Goal: Transaction & Acquisition: Purchase product/service

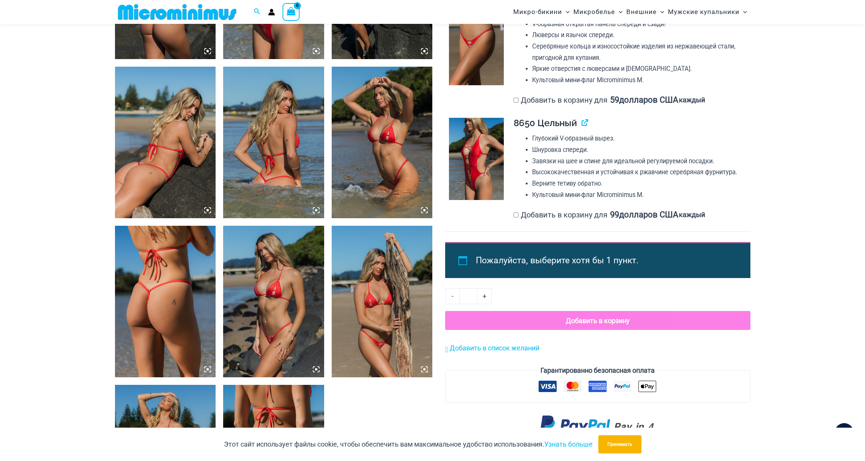
scroll to position [543, 0]
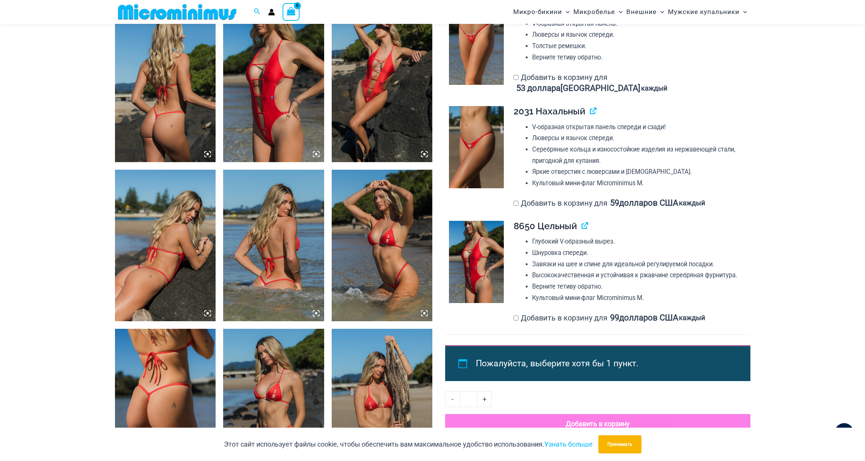
click at [316, 153] on icon at bounding box center [316, 154] width 2 height 2
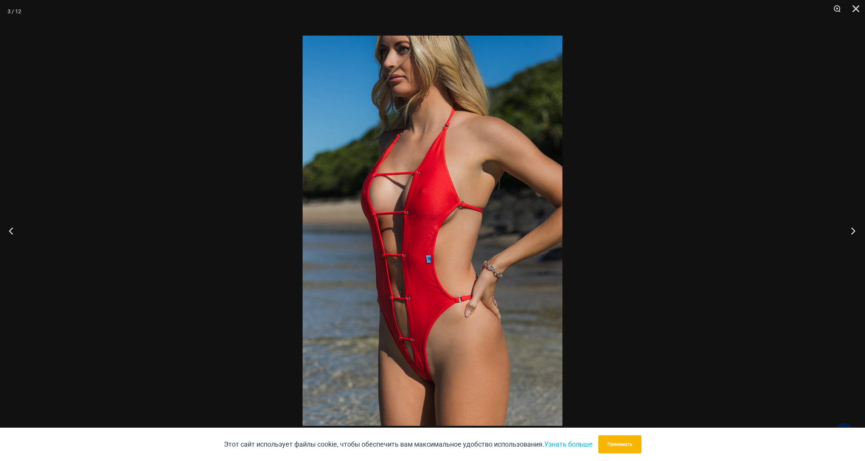
click at [857, 229] on button "Следующий" at bounding box center [851, 231] width 28 height 38
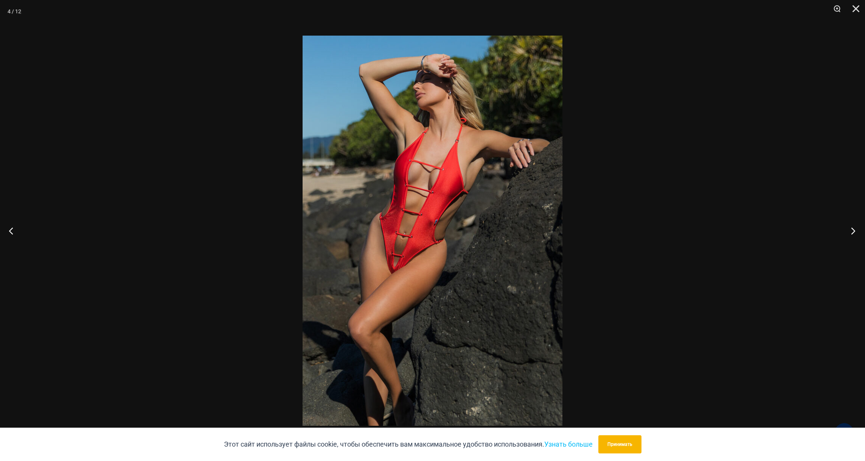
click at [857, 229] on button "Следующий" at bounding box center [851, 231] width 28 height 38
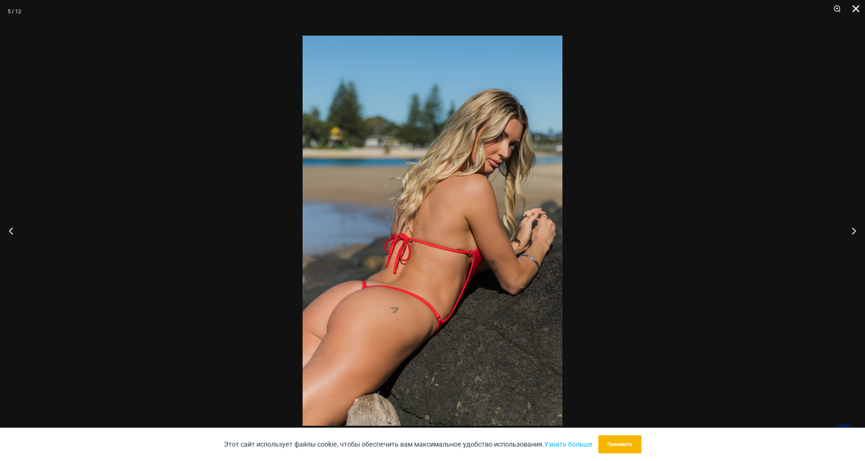
click at [858, 11] on button "Закрывать" at bounding box center [853, 11] width 19 height 23
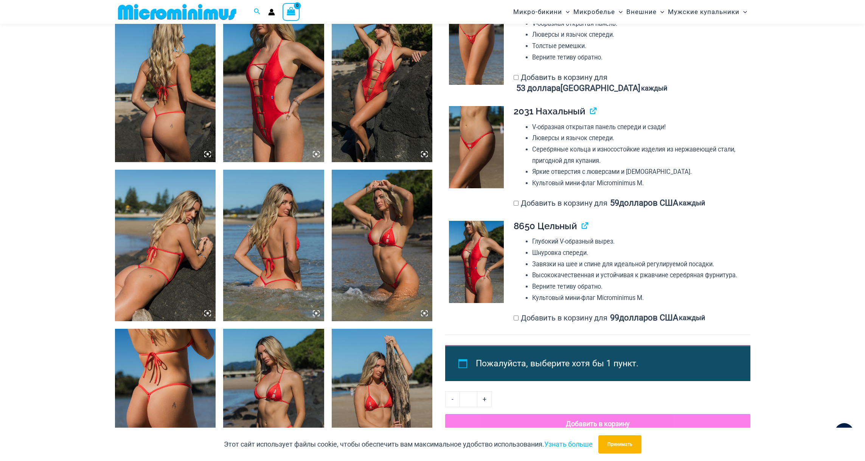
scroll to position [0, 0]
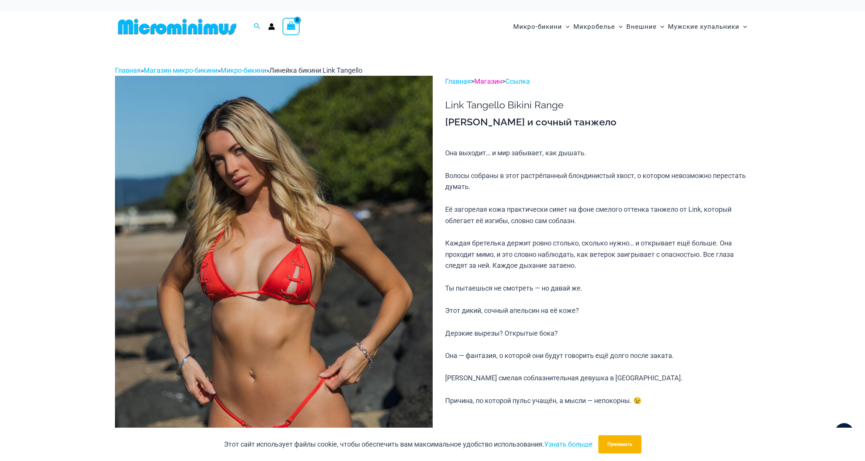
click at [492, 80] on font "Магазин" at bounding box center [489, 81] width 28 height 8
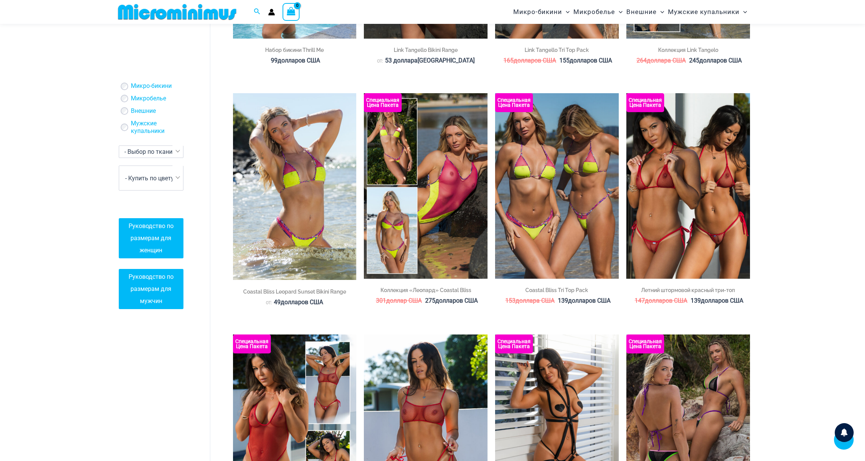
scroll to position [1082, 0]
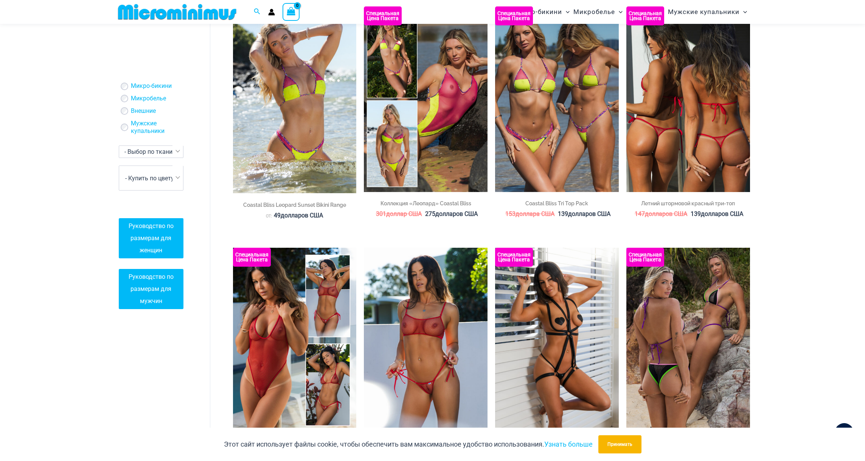
click at [659, 160] on img at bounding box center [689, 98] width 124 height 185
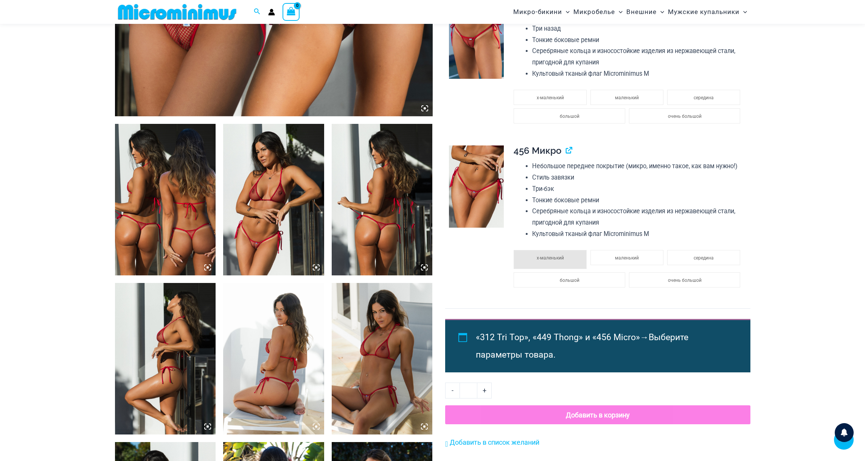
click at [316, 267] on icon at bounding box center [316, 267] width 2 height 2
click at [317, 266] on icon at bounding box center [316, 267] width 2 height 2
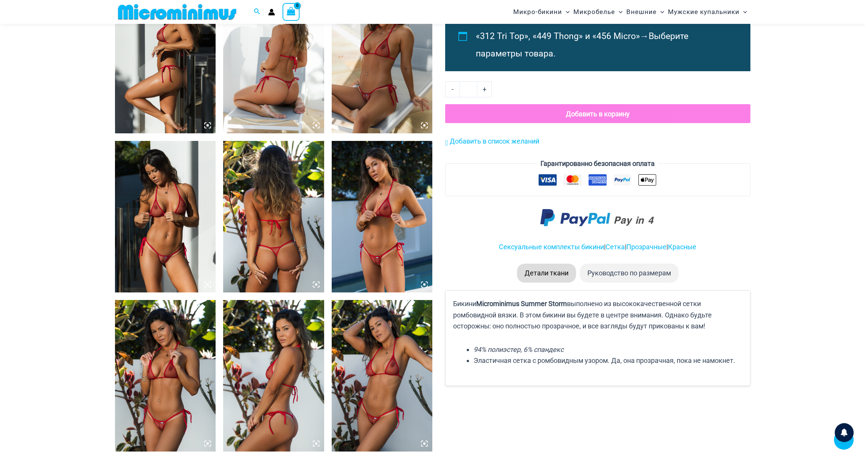
scroll to position [708, 0]
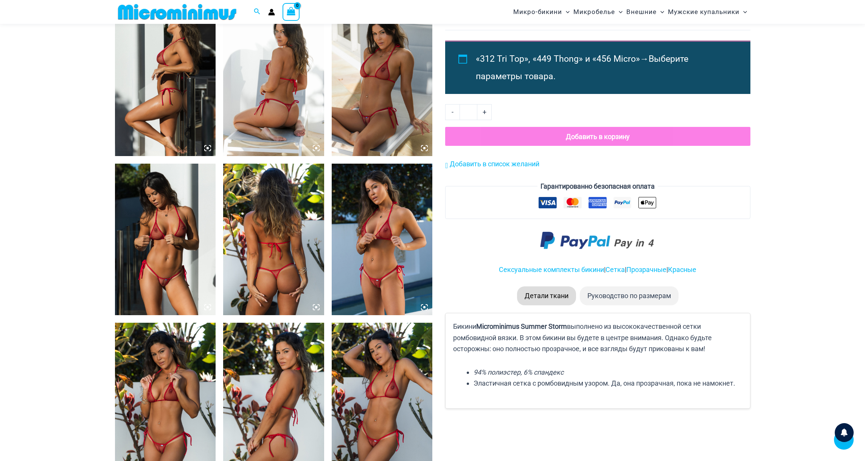
click at [426, 305] on icon at bounding box center [424, 306] width 7 height 7
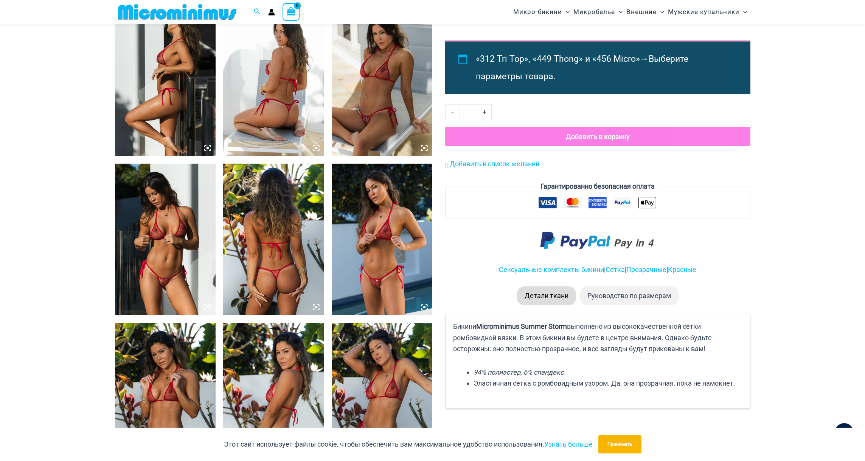
scroll to position [340, 0]
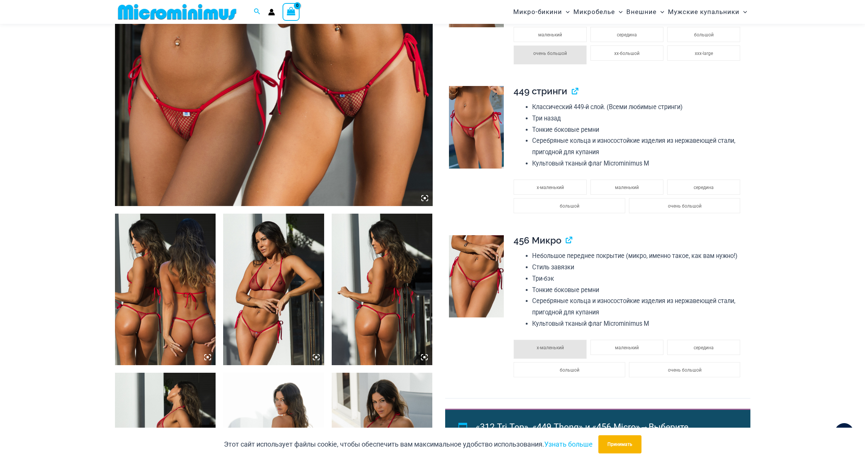
click at [472, 144] on img at bounding box center [476, 127] width 55 height 82
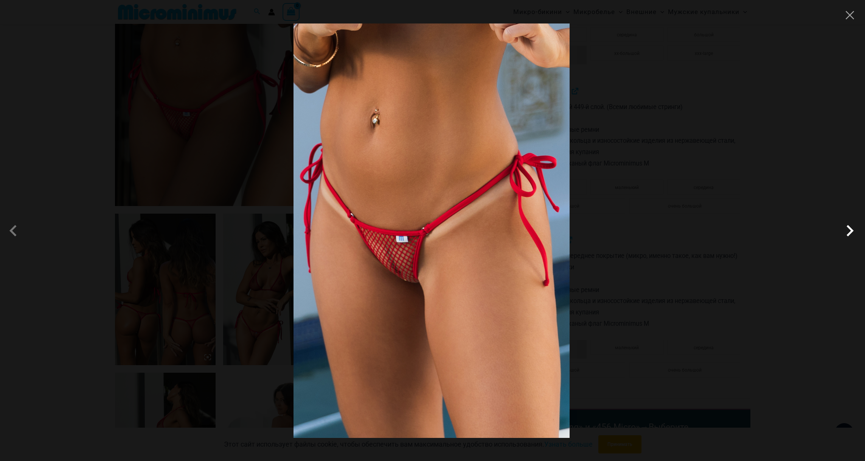
click at [853, 231] on span at bounding box center [850, 230] width 23 height 23
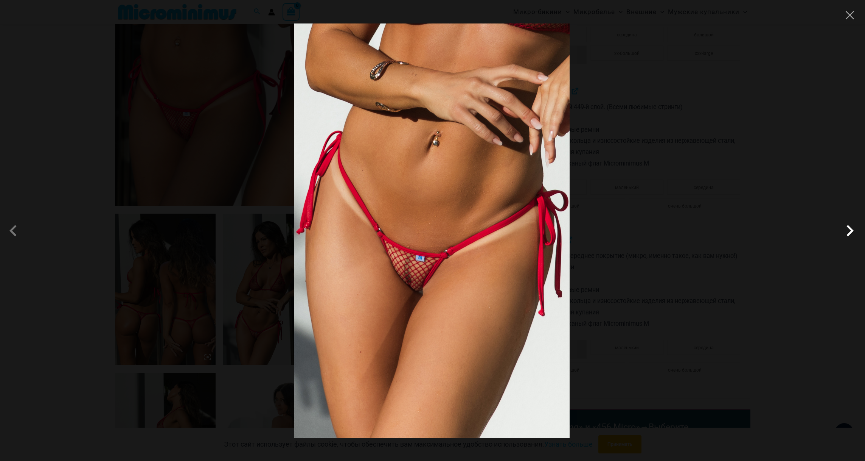
click at [853, 231] on span at bounding box center [850, 230] width 23 height 23
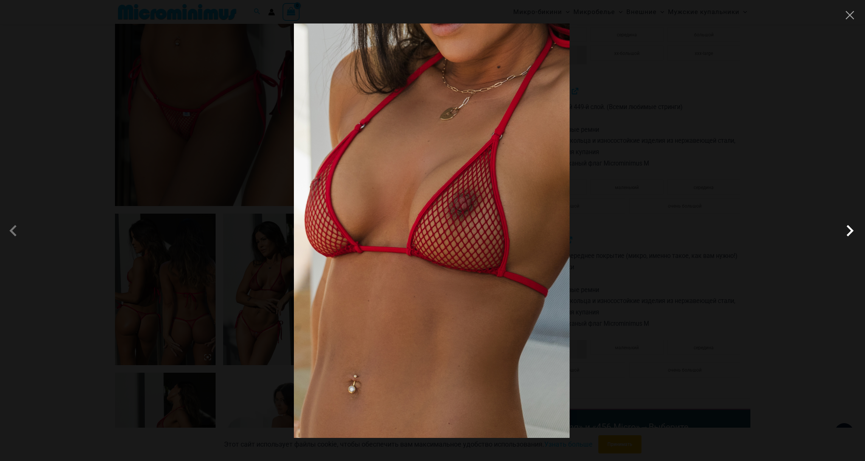
click at [853, 231] on span at bounding box center [850, 230] width 23 height 23
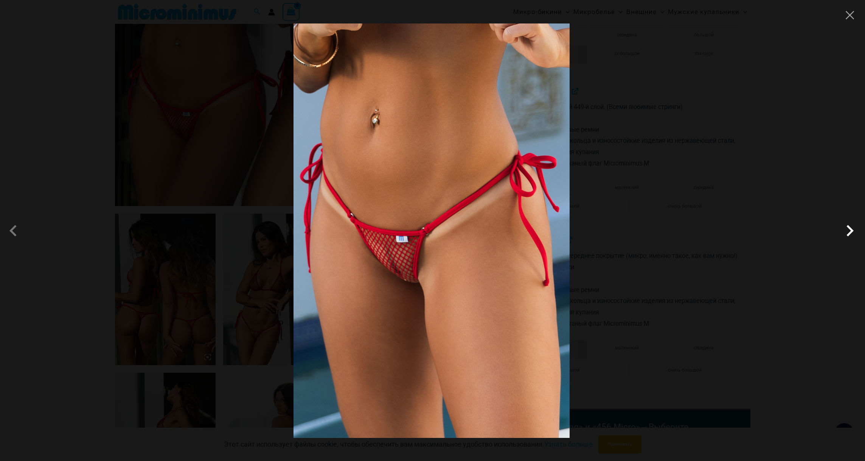
click at [853, 231] on span at bounding box center [850, 230] width 23 height 23
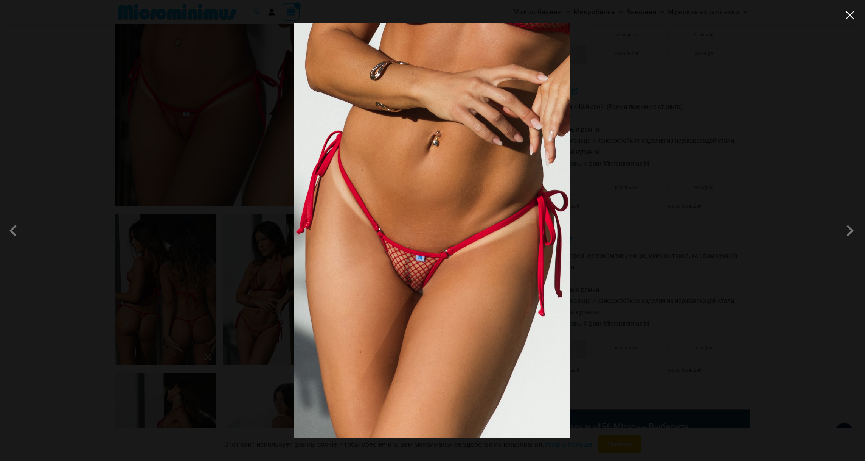
click at [848, 16] on button "Close" at bounding box center [850, 14] width 11 height 11
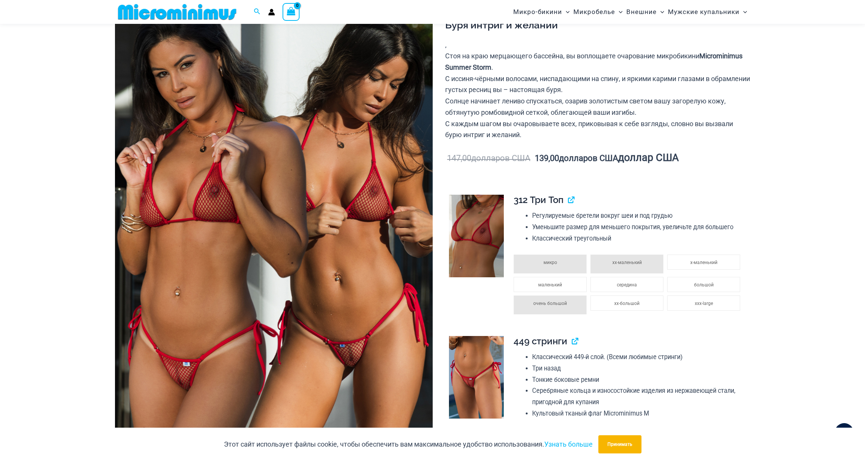
scroll to position [249, 0]
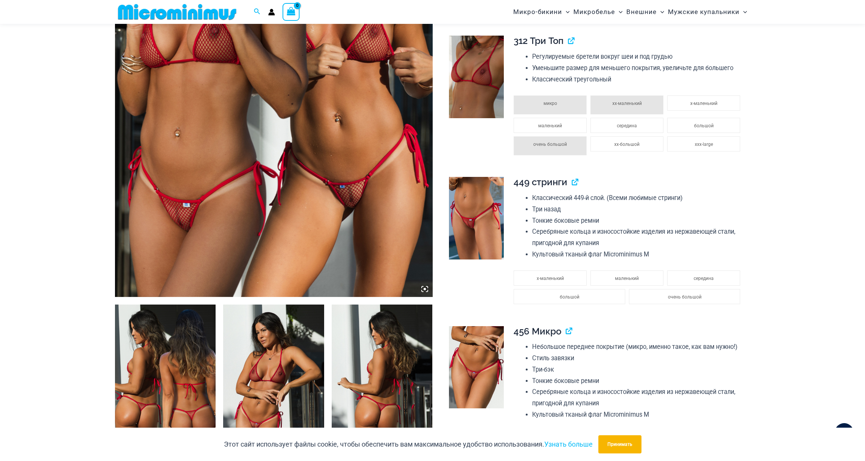
click at [424, 290] on icon at bounding box center [425, 288] width 7 height 7
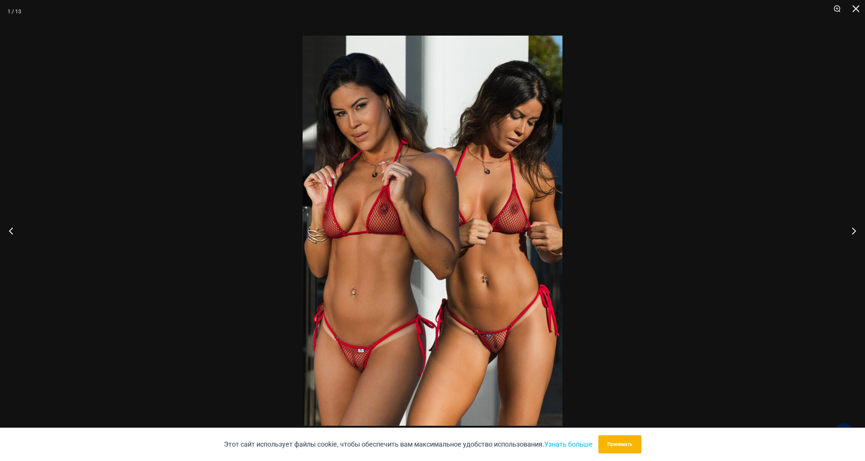
click at [494, 334] on img at bounding box center [433, 231] width 260 height 390
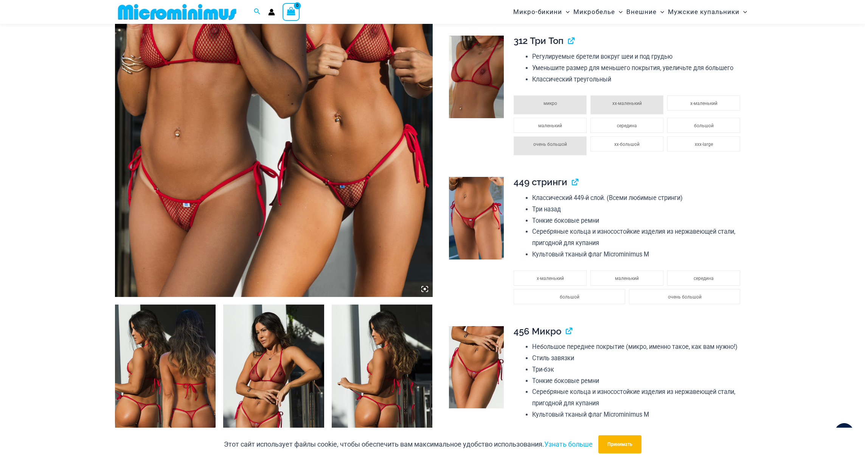
click at [426, 291] on icon at bounding box center [425, 288] width 7 height 7
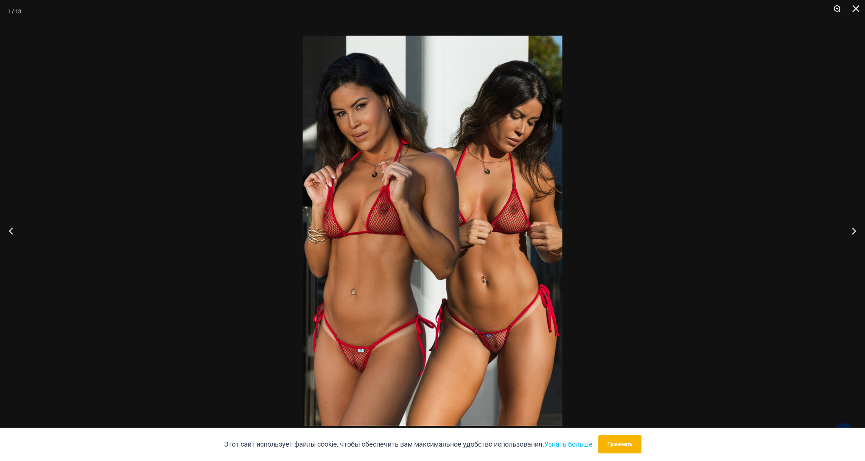
click at [837, 6] on button "Увеличить" at bounding box center [834, 11] width 19 height 23
click at [625, 445] on font "Принимать" at bounding box center [620, 443] width 25 height 5
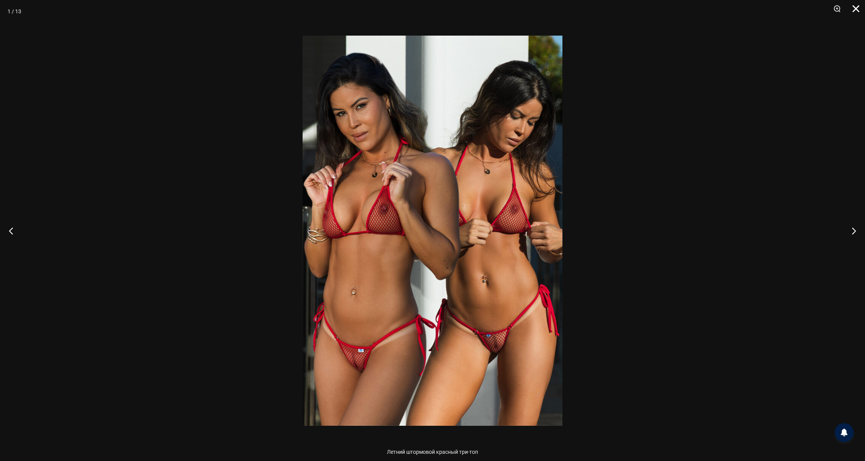
click at [853, 7] on button "Закрывать" at bounding box center [853, 11] width 19 height 23
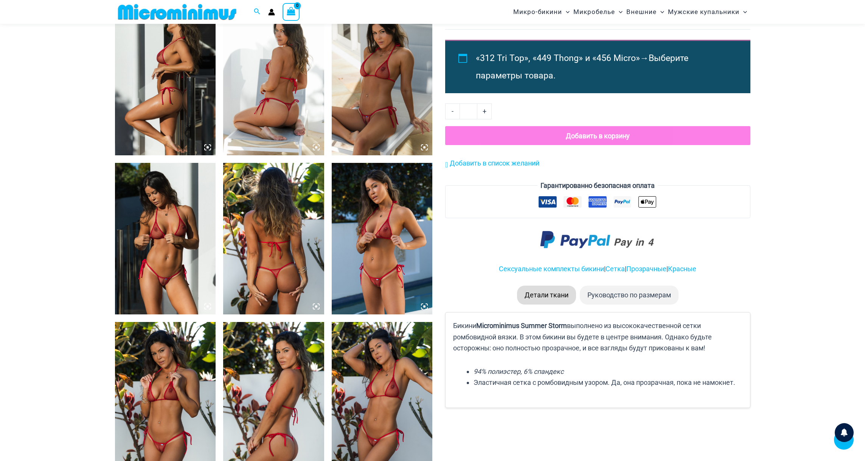
scroll to position [739, 0]
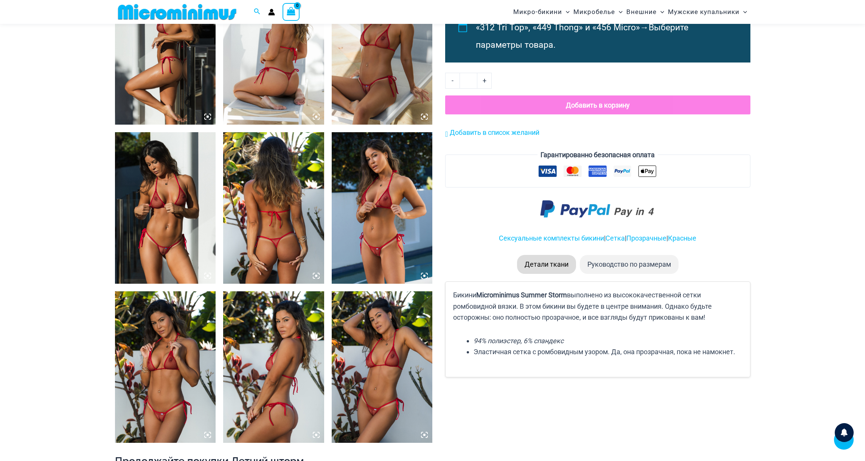
click at [207, 276] on icon at bounding box center [208, 275] width 2 height 2
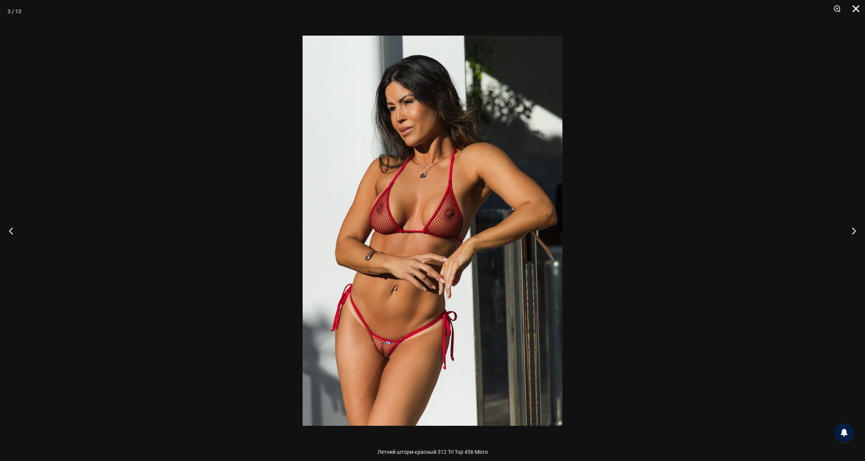
click at [857, 8] on button "Закрывать" at bounding box center [853, 11] width 19 height 23
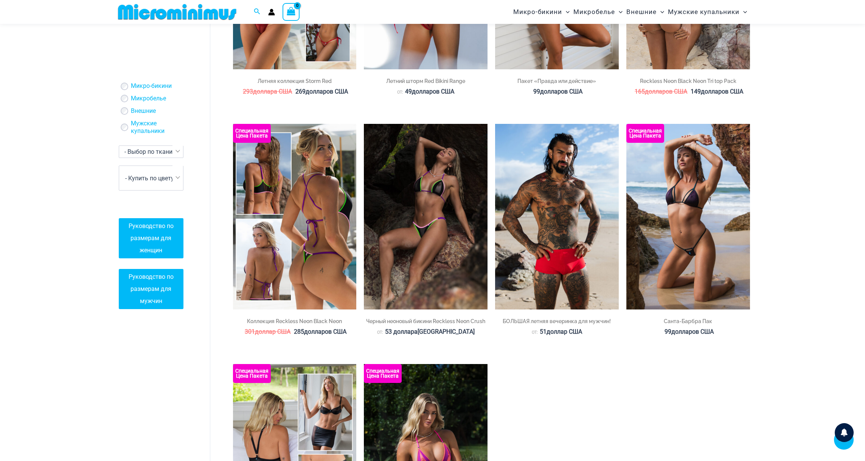
scroll to position [1516, 0]
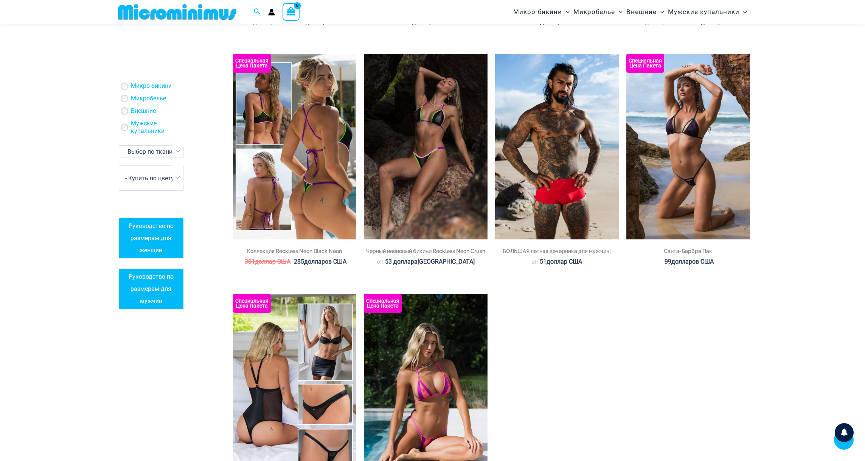
click at [290, 203] on img at bounding box center [295, 146] width 124 height 185
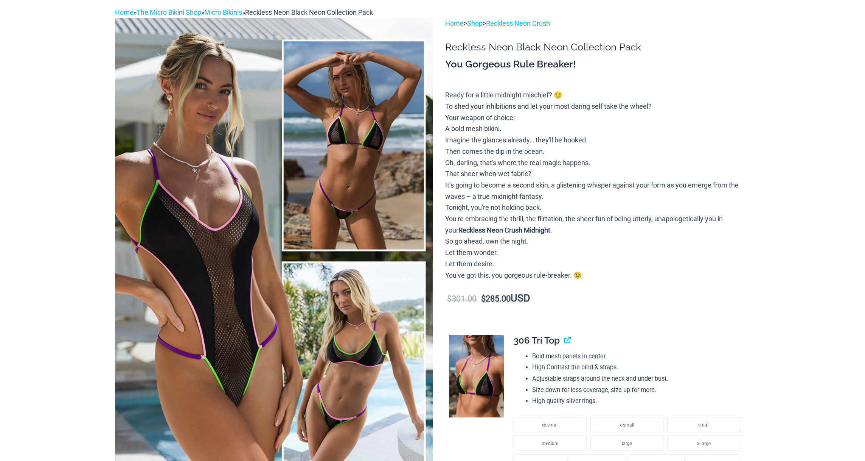
scroll to position [58, 0]
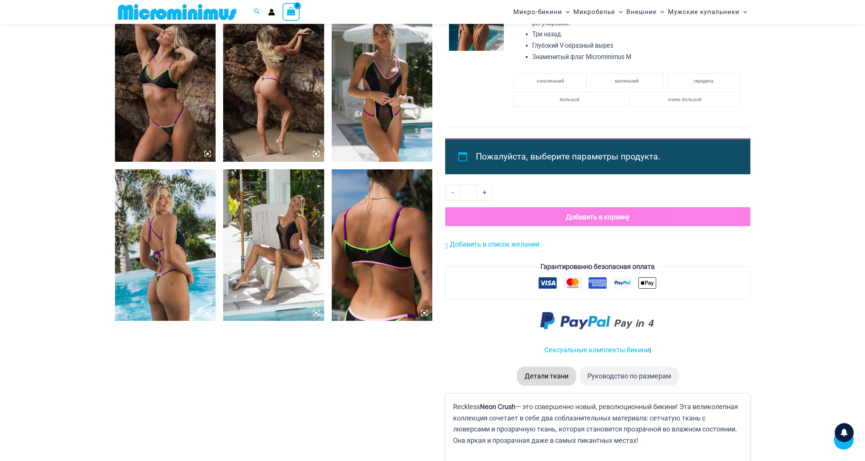
scroll to position [653, 0]
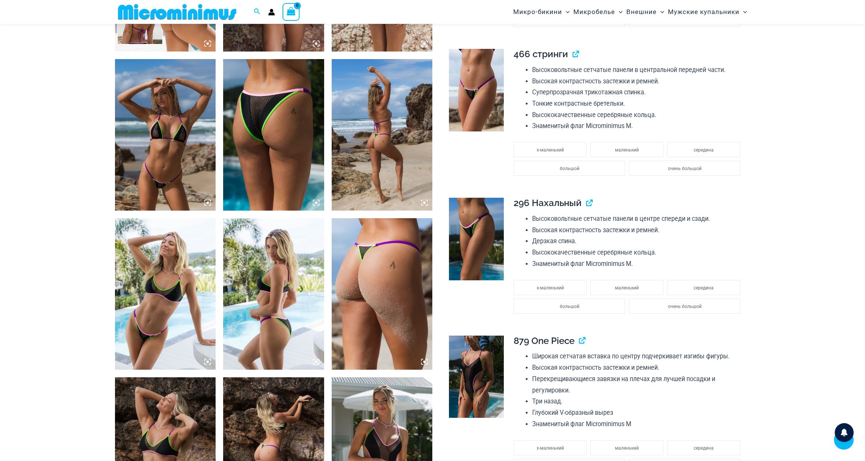
click at [207, 201] on icon at bounding box center [207, 202] width 7 height 7
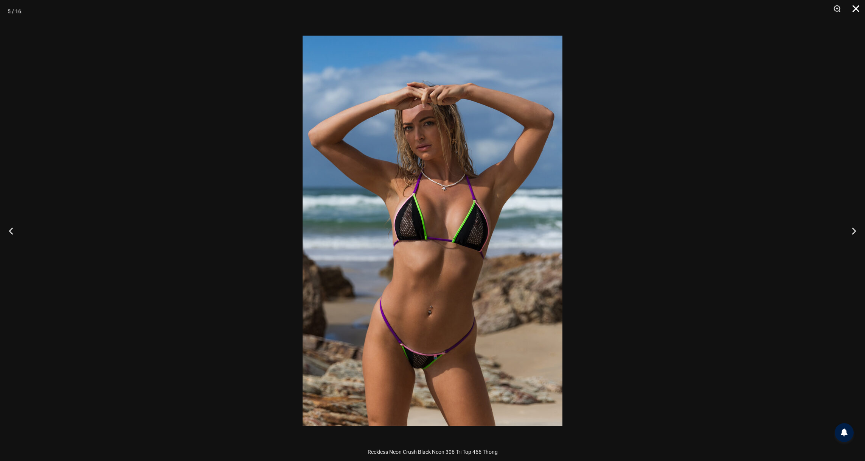
click at [856, 5] on button "Закрывать" at bounding box center [853, 11] width 19 height 23
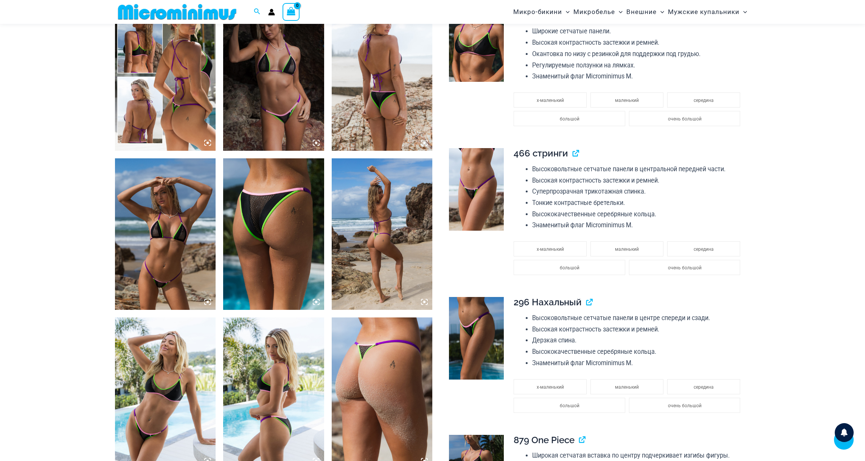
scroll to position [502, 0]
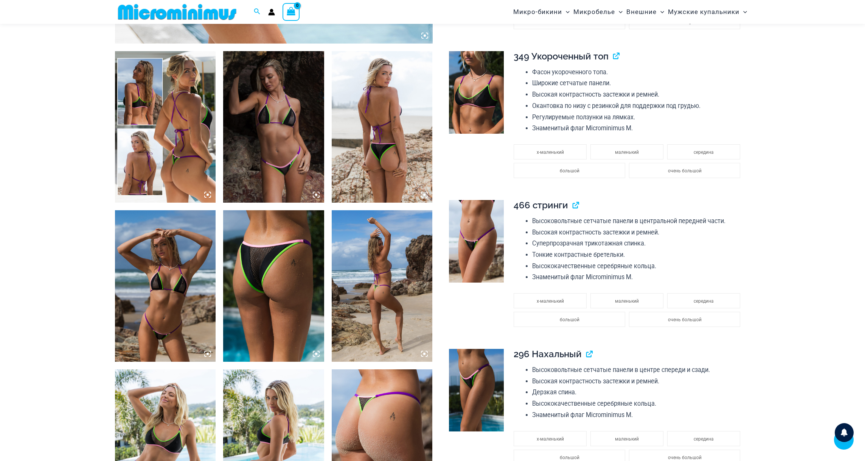
click at [317, 195] on icon at bounding box center [316, 194] width 7 height 7
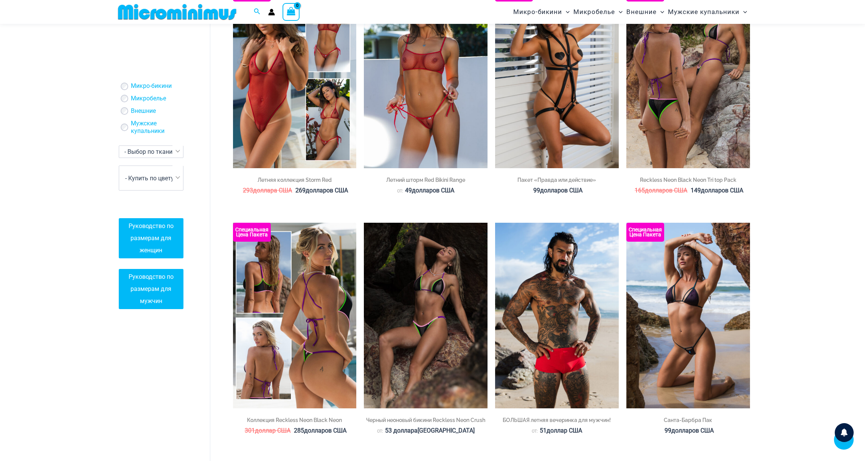
scroll to position [1347, 0]
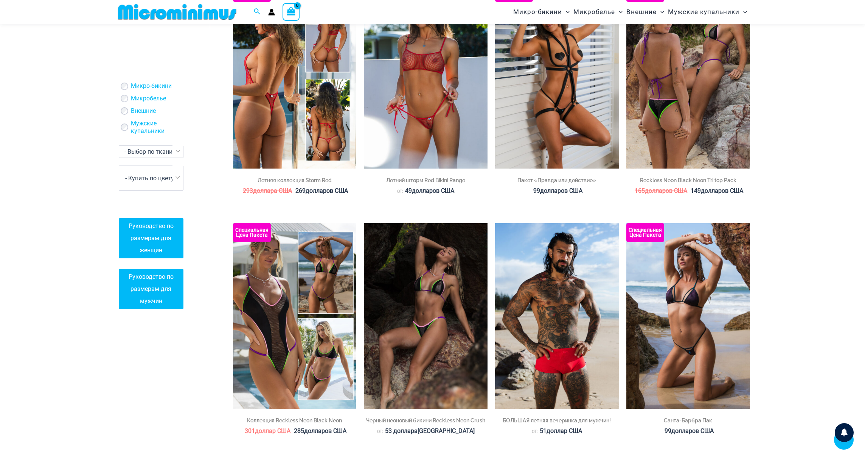
click at [291, 134] on img at bounding box center [295, 75] width 124 height 185
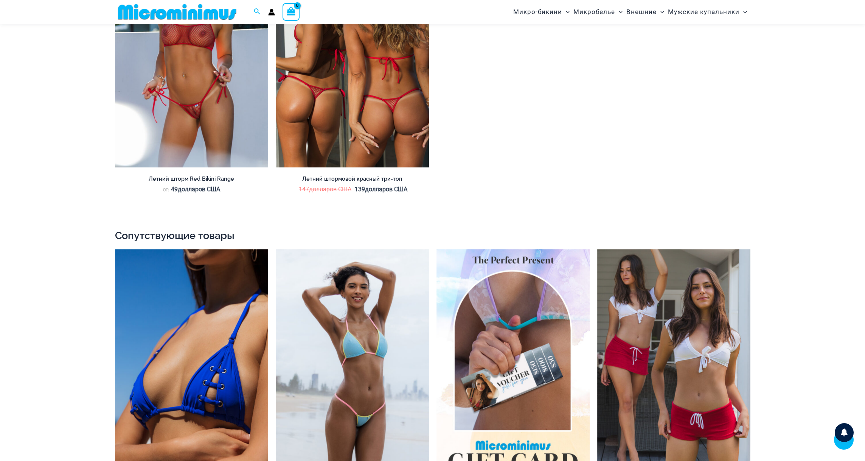
scroll to position [1528, 0]
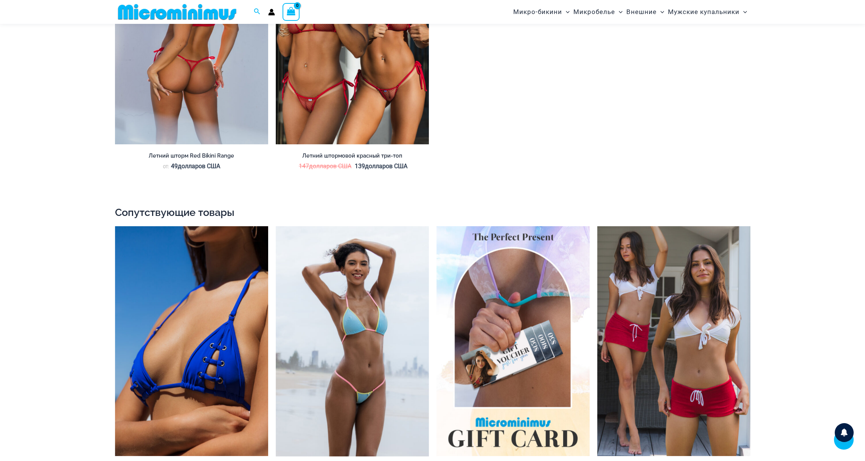
click at [191, 103] on img at bounding box center [191, 29] width 153 height 230
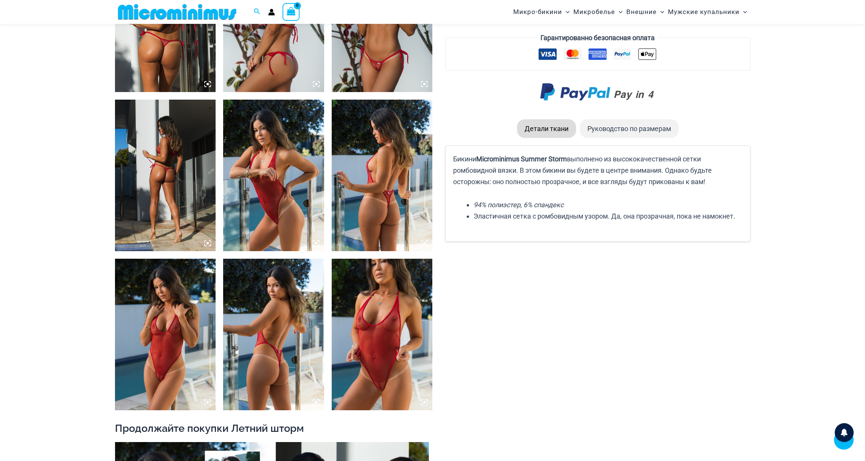
scroll to position [867, 0]
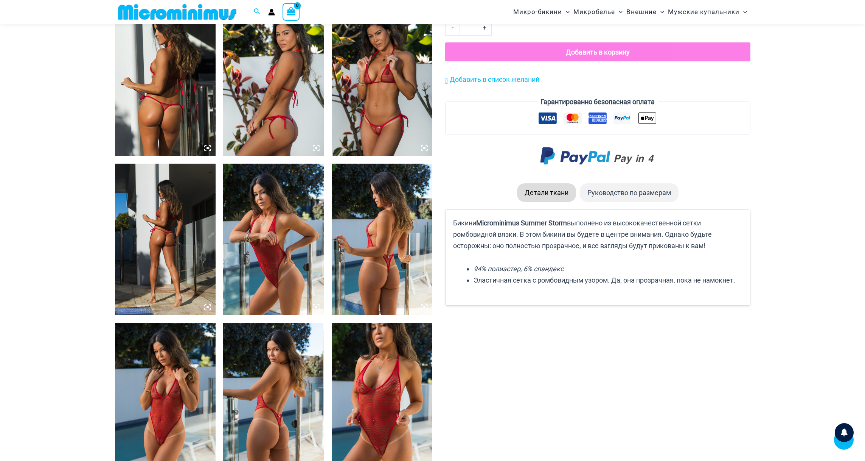
click at [424, 147] on icon at bounding box center [424, 148] width 2 height 2
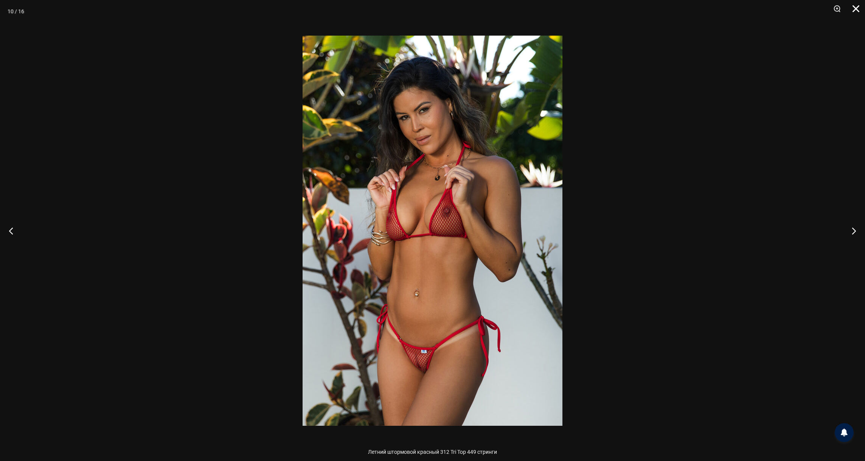
click at [853, 11] on button "Закрывать" at bounding box center [853, 11] width 19 height 23
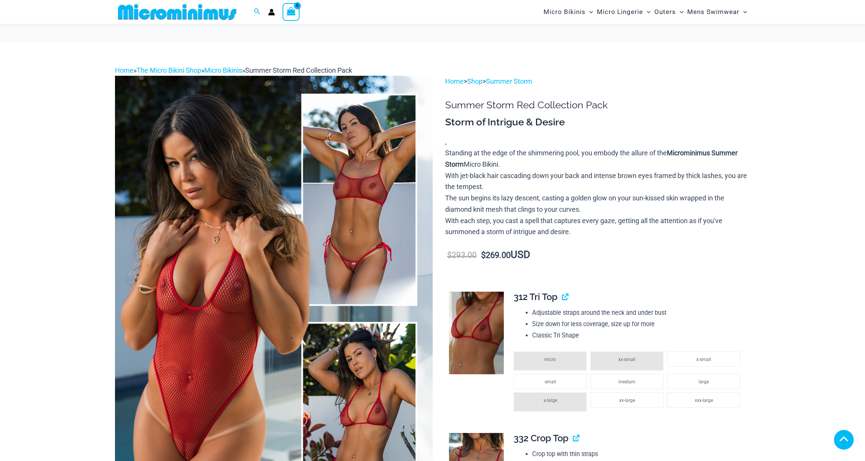
scroll to position [1586, 0]
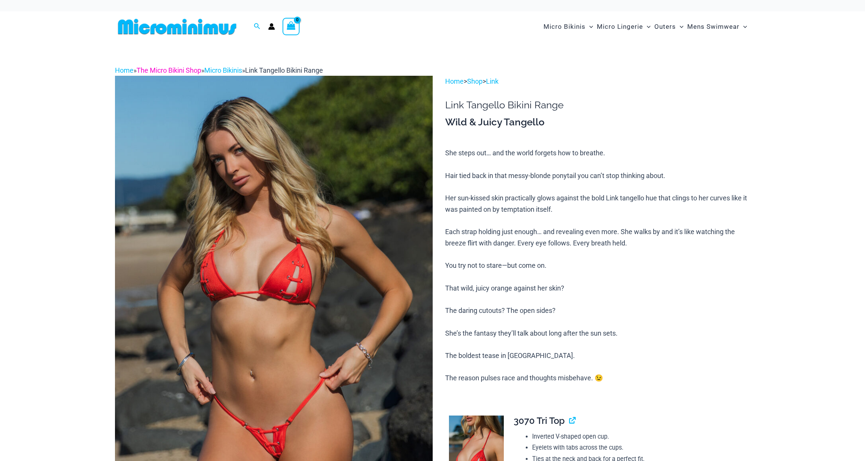
click at [200, 72] on link "The Micro Bikini Shop" at bounding box center [169, 70] width 65 height 8
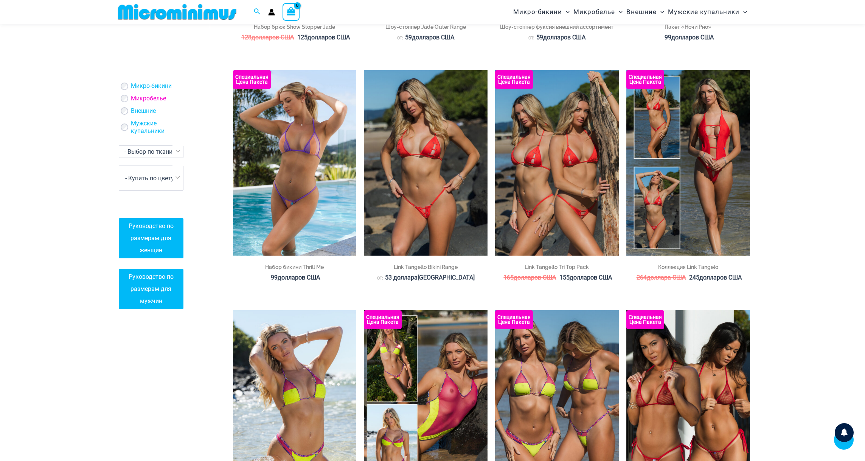
scroll to position [421, 0]
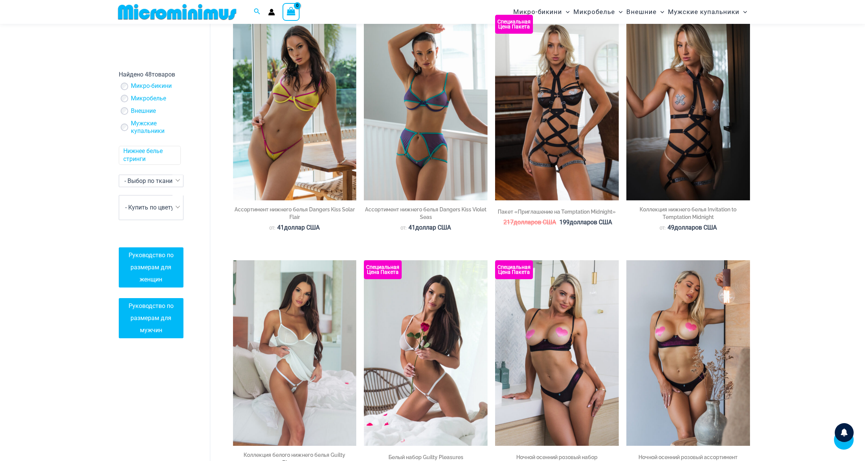
scroll to position [848, 0]
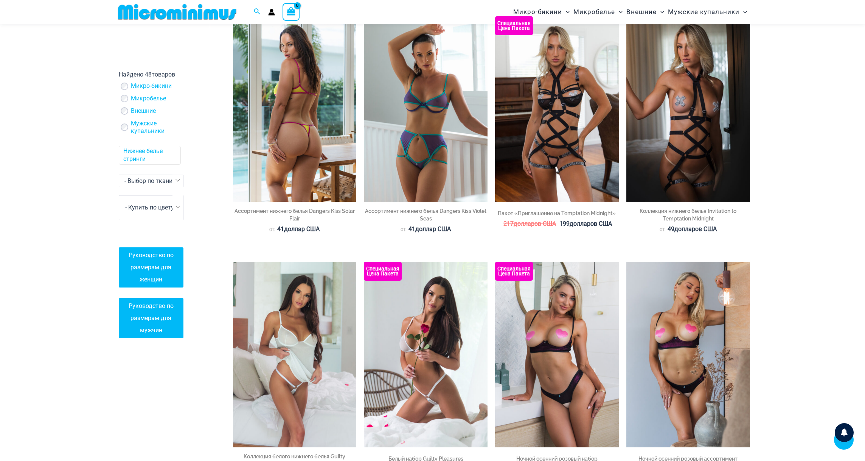
click at [310, 111] on img at bounding box center [295, 108] width 124 height 185
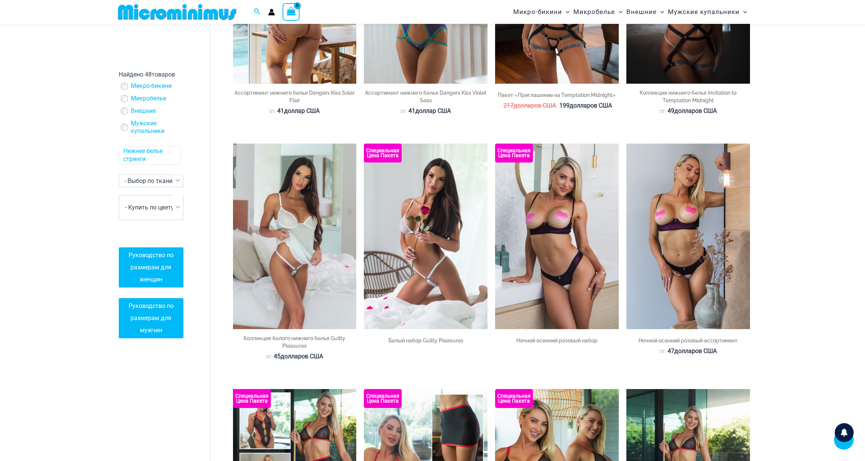
scroll to position [1007, 0]
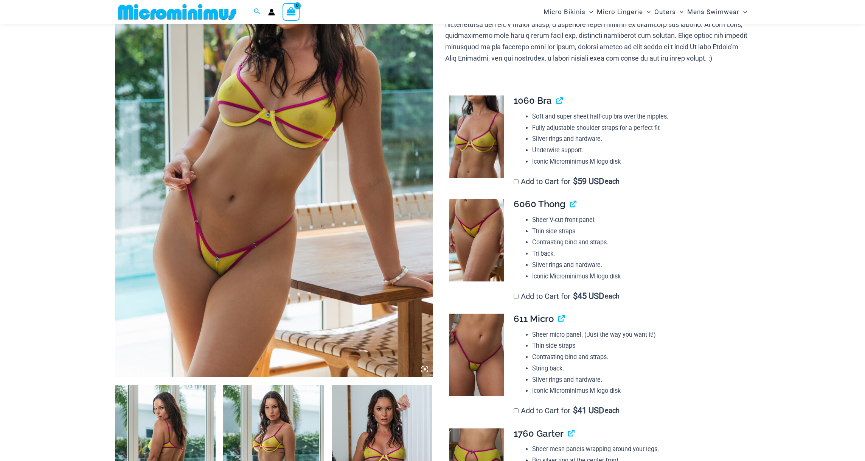
scroll to position [45, 0]
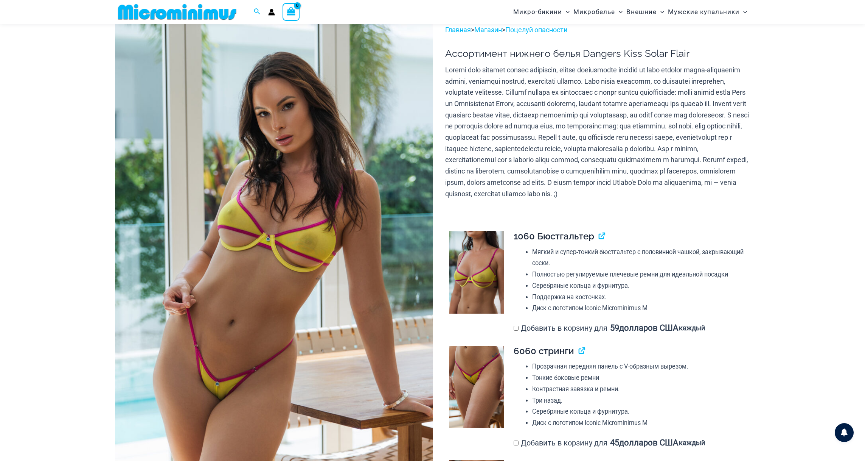
click at [485, 423] on img at bounding box center [476, 386] width 55 height 82
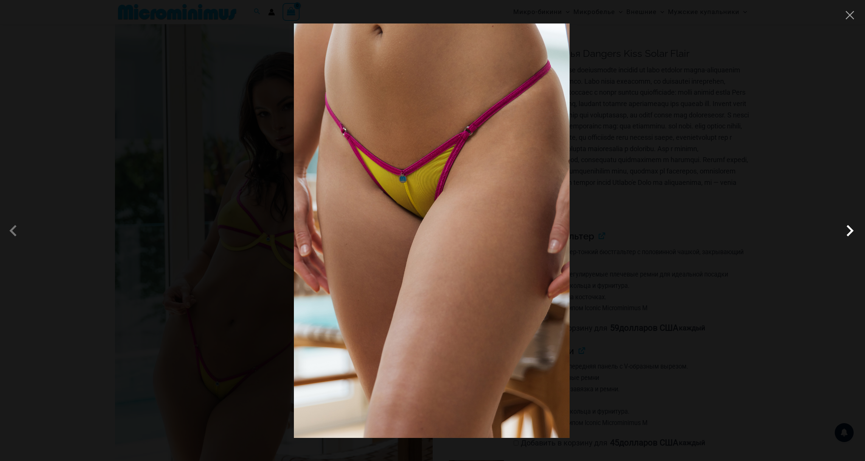
click at [848, 231] on span at bounding box center [850, 230] width 23 height 23
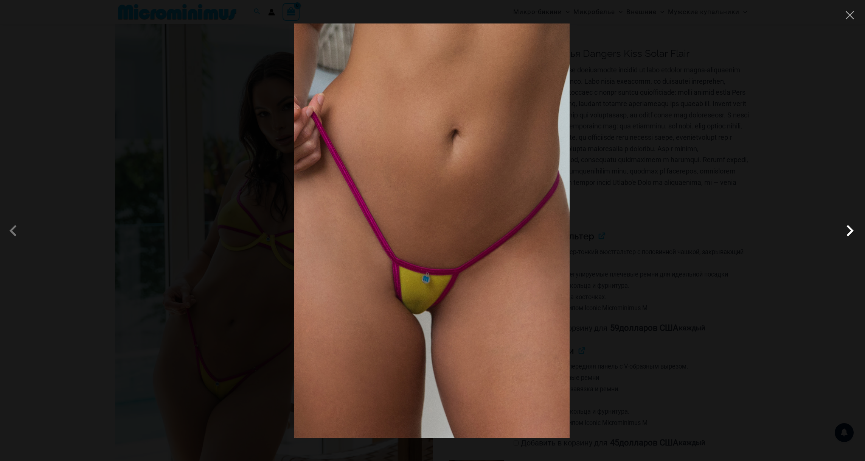
click at [848, 231] on span at bounding box center [850, 230] width 23 height 23
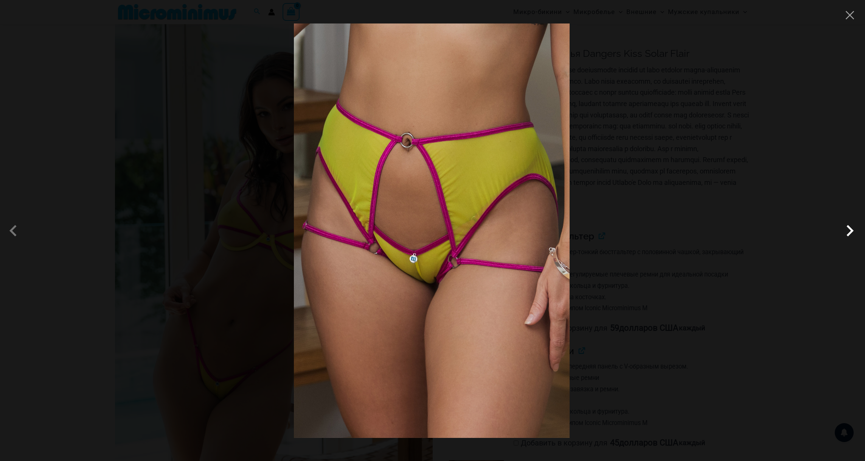
click at [848, 231] on span at bounding box center [850, 230] width 23 height 23
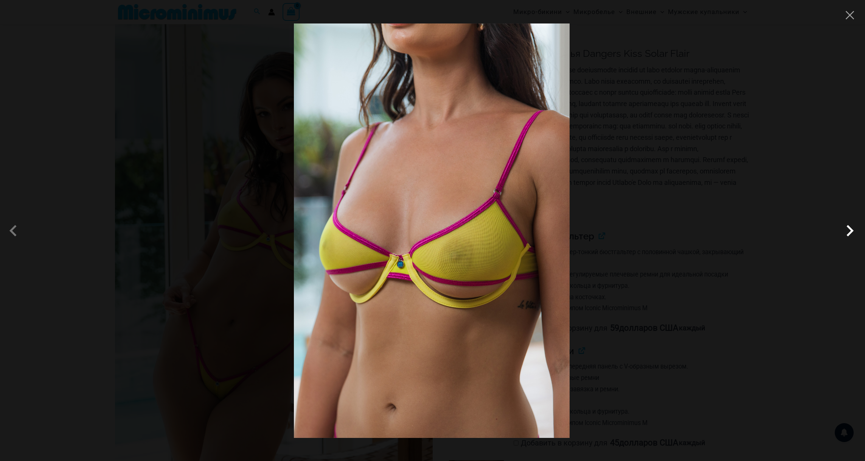
click at [848, 231] on span at bounding box center [850, 230] width 23 height 23
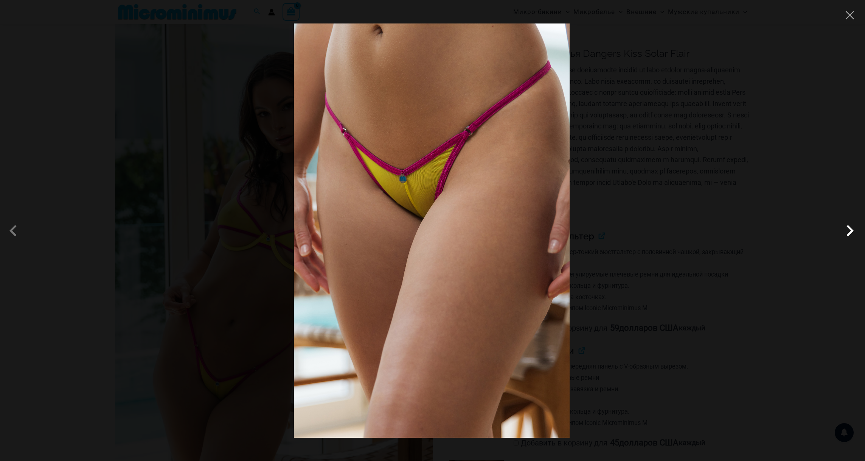
click at [848, 231] on span at bounding box center [850, 230] width 23 height 23
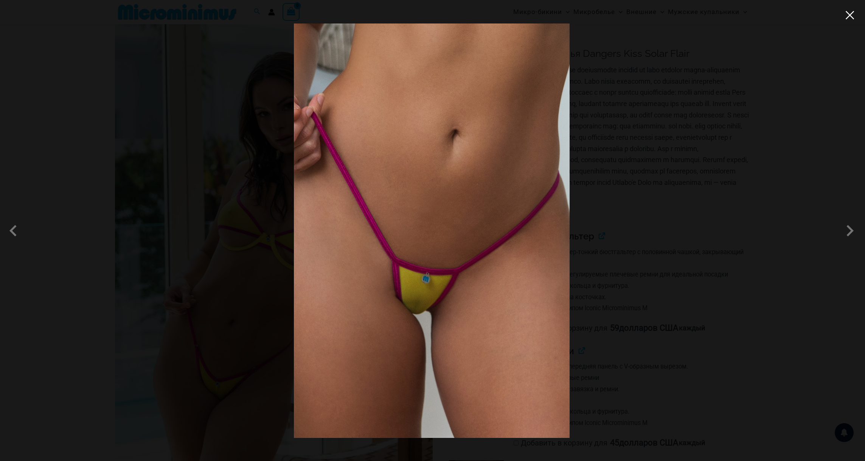
click at [852, 17] on button "Close" at bounding box center [850, 14] width 11 height 11
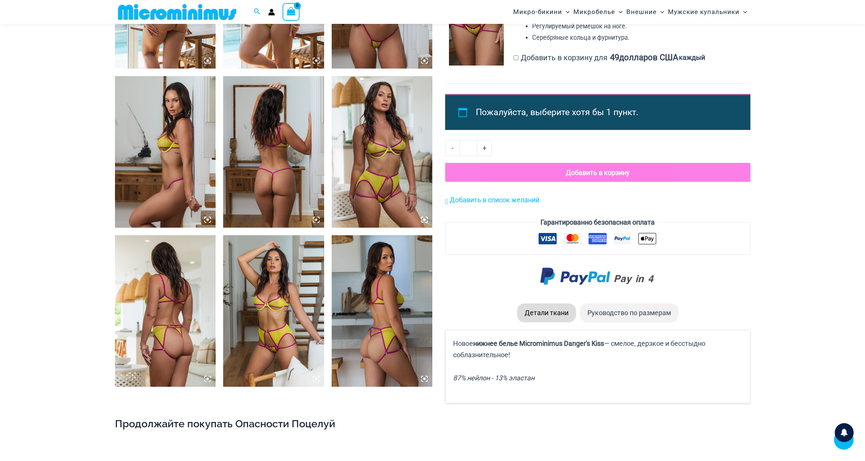
scroll to position [637, 0]
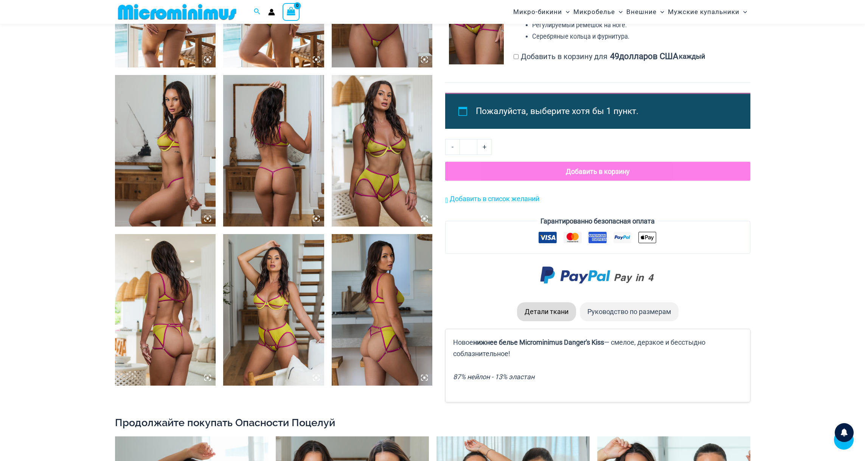
click at [424, 218] on icon at bounding box center [424, 218] width 2 height 2
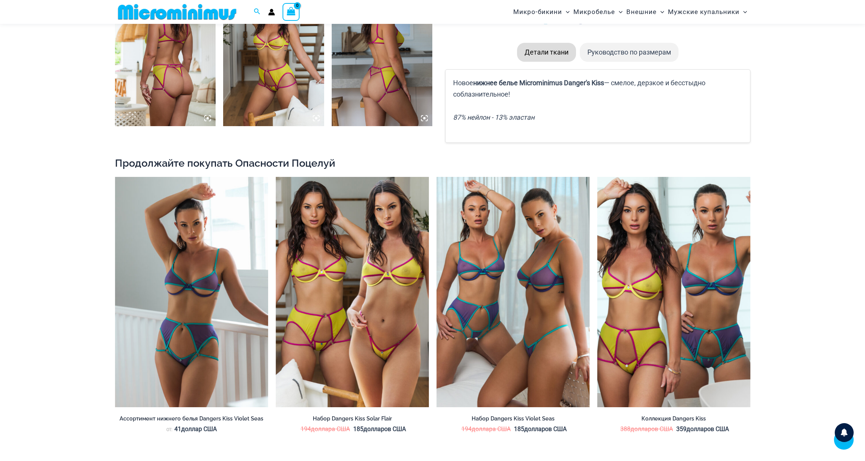
scroll to position [739, 0]
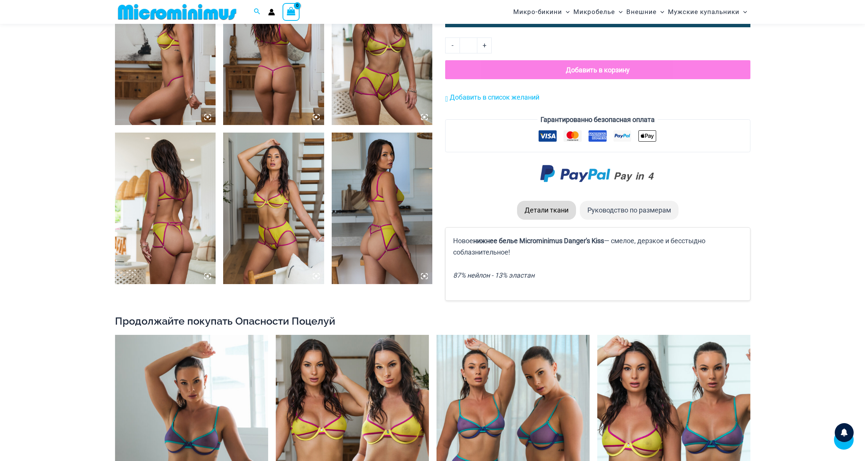
click at [423, 116] on icon at bounding box center [424, 117] width 7 height 7
click at [425, 116] on icon at bounding box center [424, 117] width 7 height 7
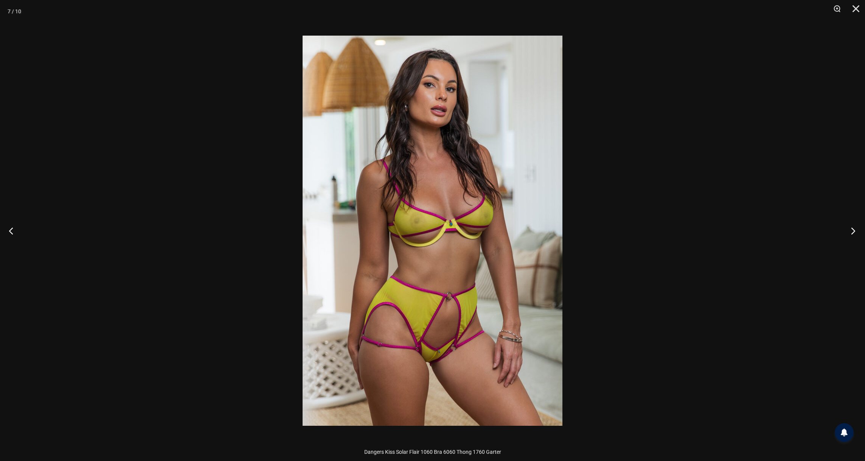
click at [856, 229] on button "Следующий" at bounding box center [851, 231] width 28 height 38
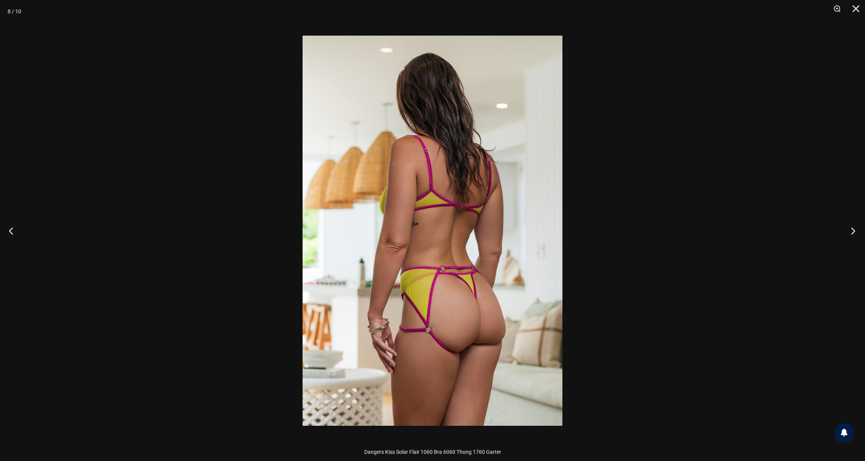
click at [856, 229] on button "Следующий" at bounding box center [851, 231] width 28 height 38
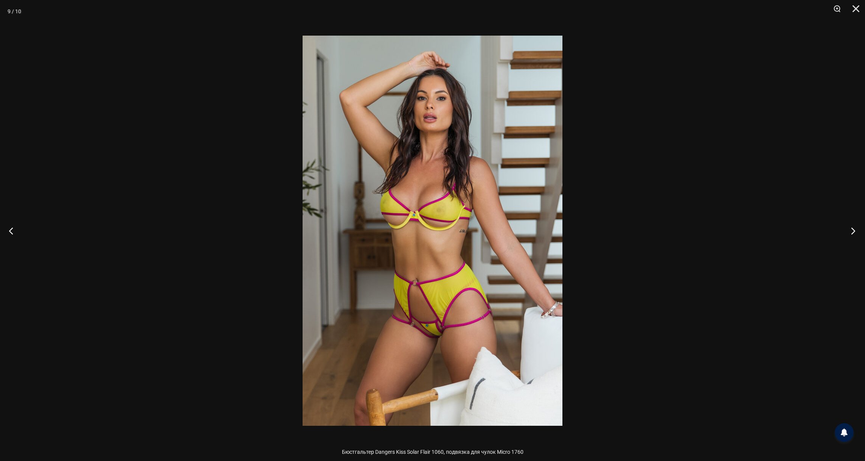
click at [856, 229] on button "Следующий" at bounding box center [851, 231] width 28 height 38
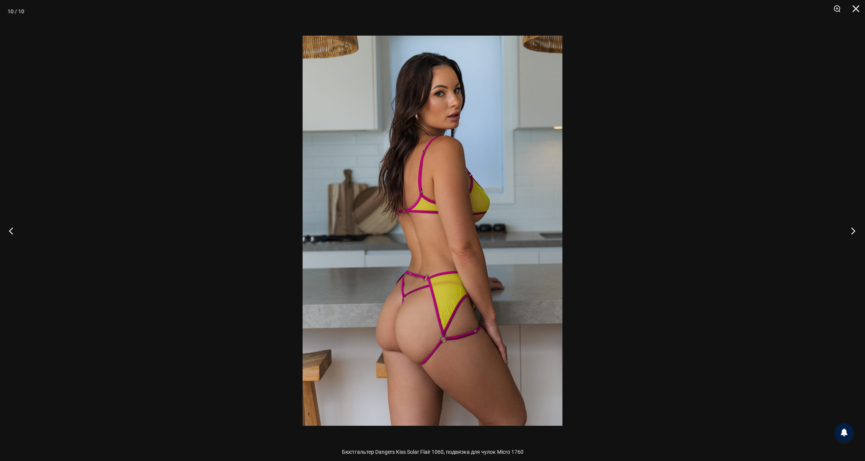
click at [856, 229] on button "Следующий" at bounding box center [851, 231] width 28 height 38
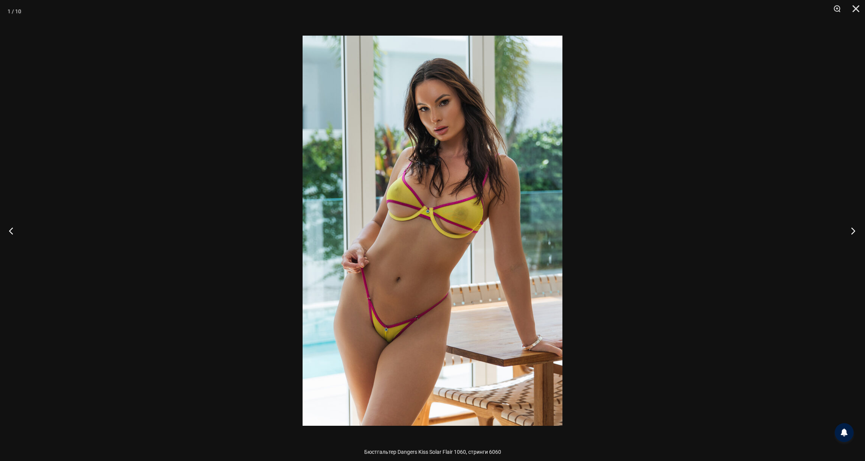
click at [856, 229] on button "Следующий" at bounding box center [851, 231] width 28 height 38
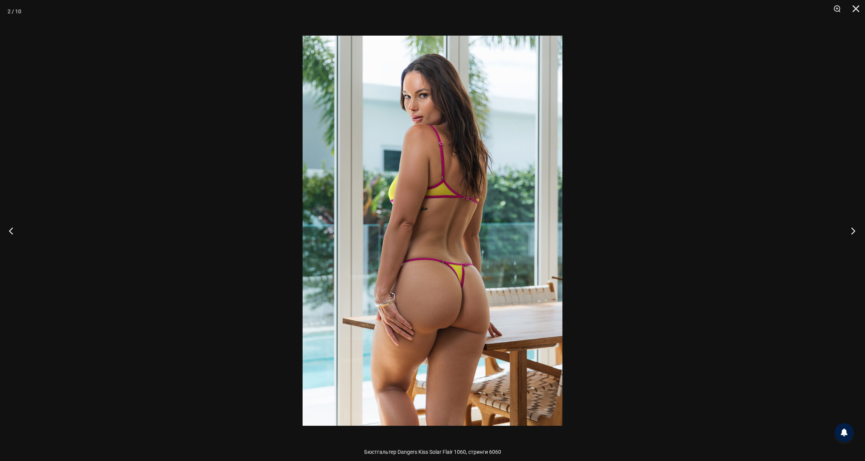
click at [856, 229] on button "Следующий" at bounding box center [851, 231] width 28 height 38
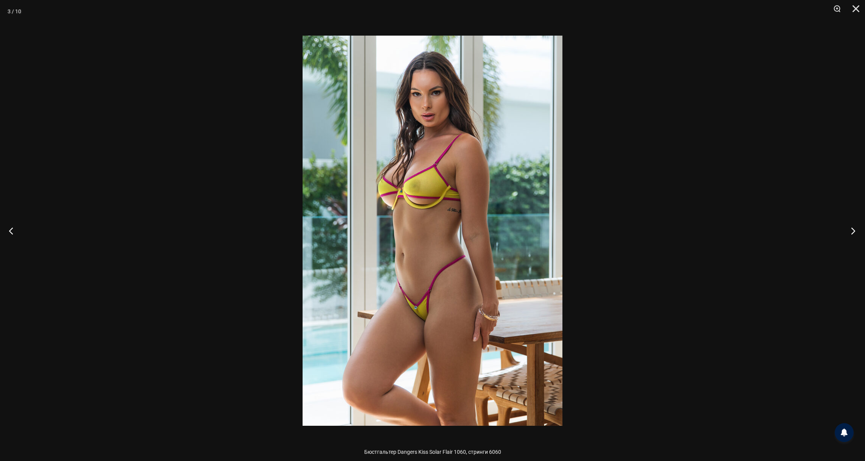
click at [856, 229] on button "Следующий" at bounding box center [851, 231] width 28 height 38
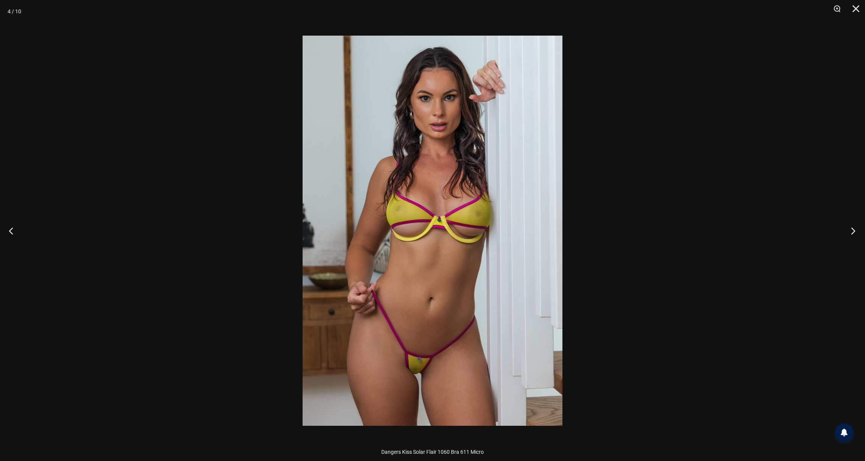
click at [856, 229] on button "Следующий" at bounding box center [851, 231] width 28 height 38
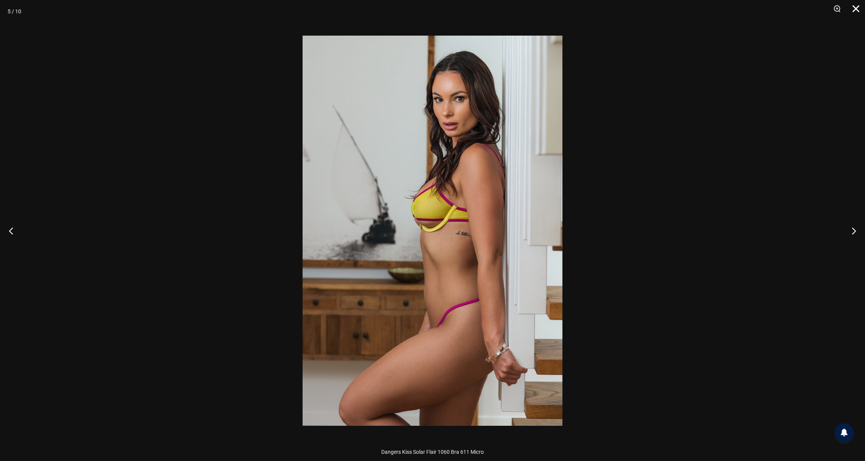
click at [859, 9] on button "Закрывать" at bounding box center [853, 11] width 19 height 23
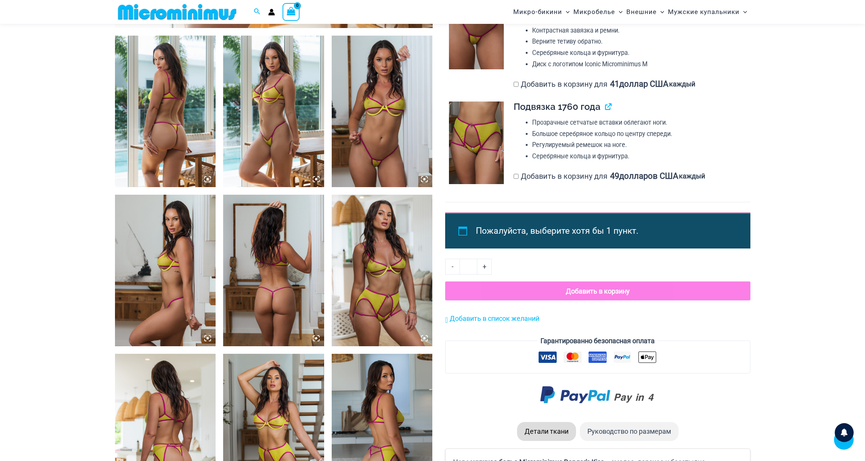
scroll to position [481, 0]
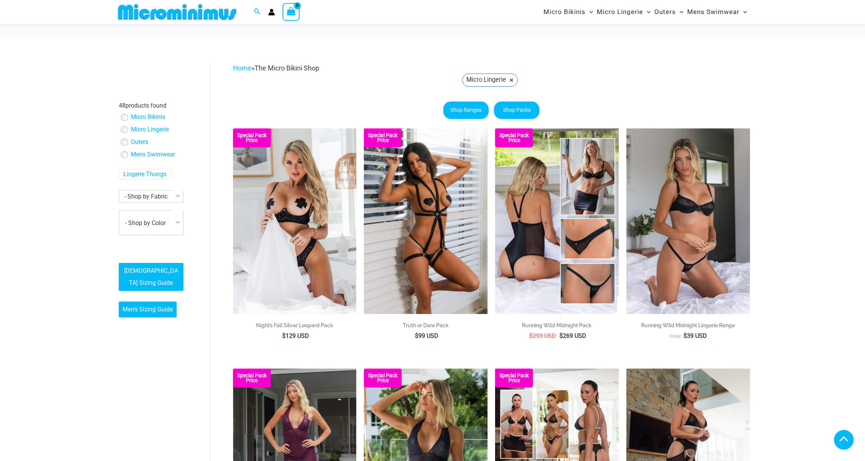
scroll to position [1793, 0]
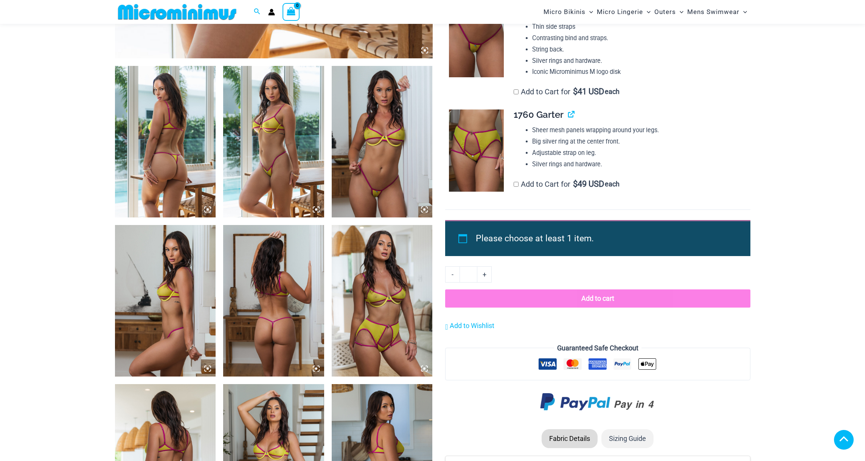
scroll to position [477, 0]
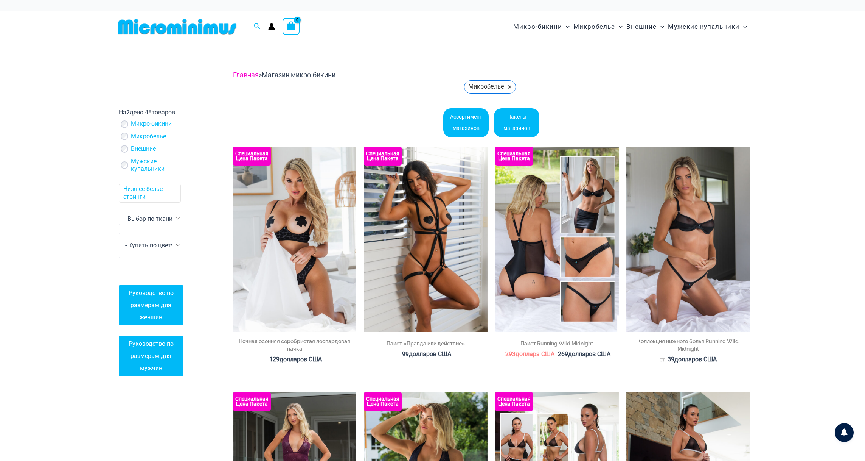
click at [244, 72] on font "Главная" at bounding box center [246, 75] width 26 height 8
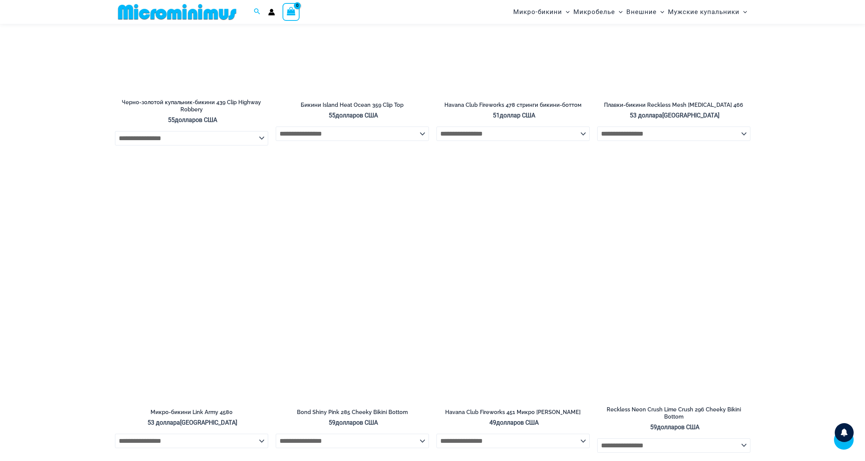
scroll to position [1897, 0]
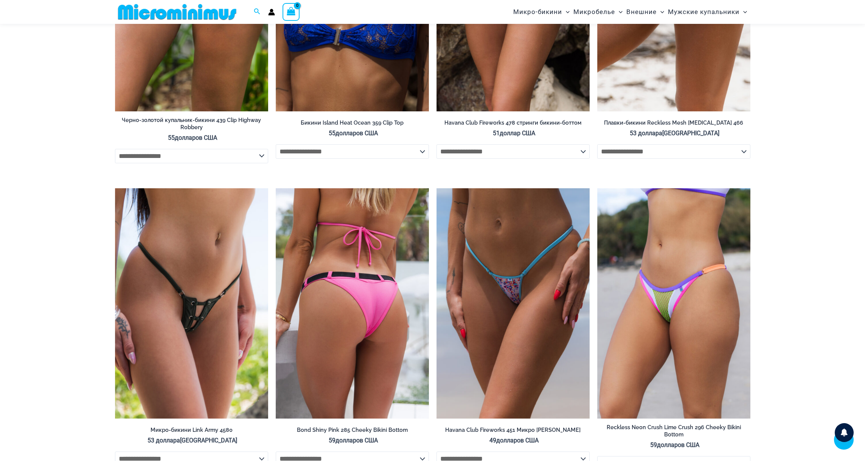
click at [358, 293] on img at bounding box center [352, 303] width 153 height 230
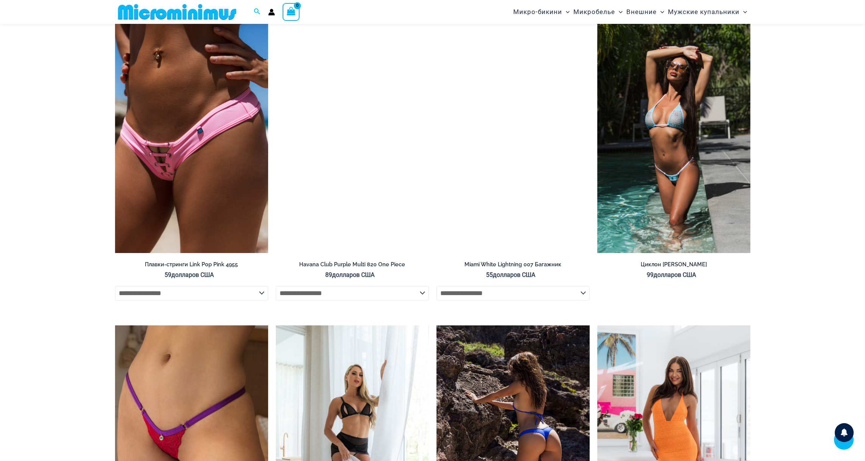
scroll to position [1768, 0]
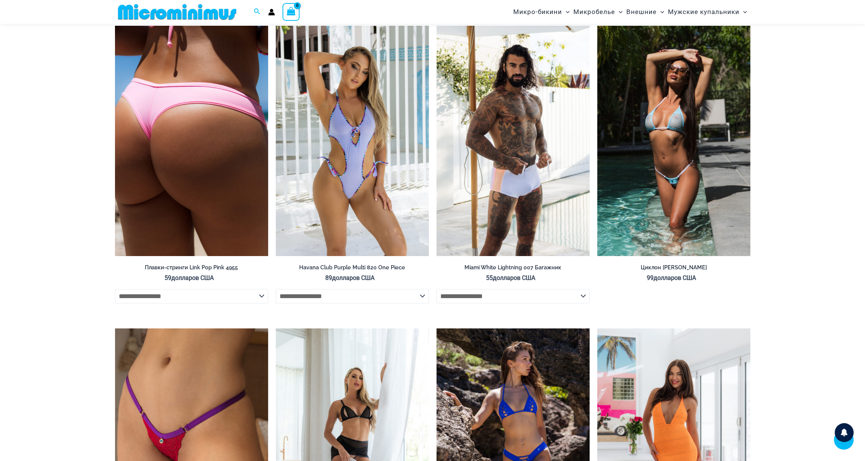
click at [182, 175] on img at bounding box center [191, 141] width 153 height 230
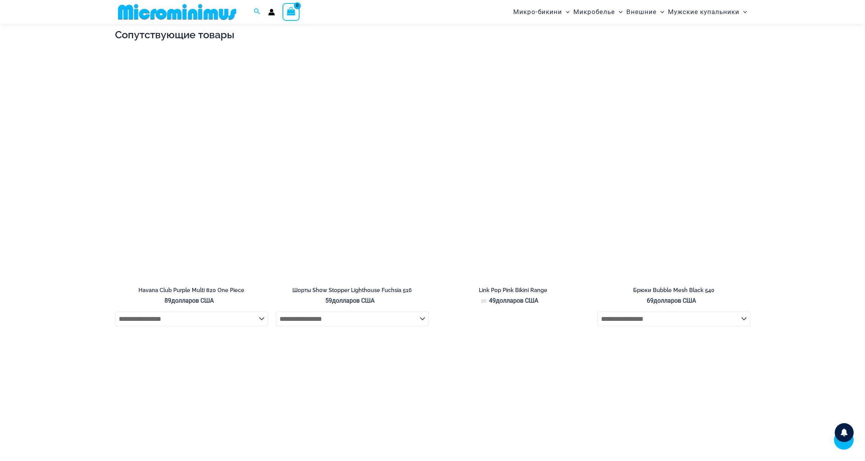
scroll to position [1887, 0]
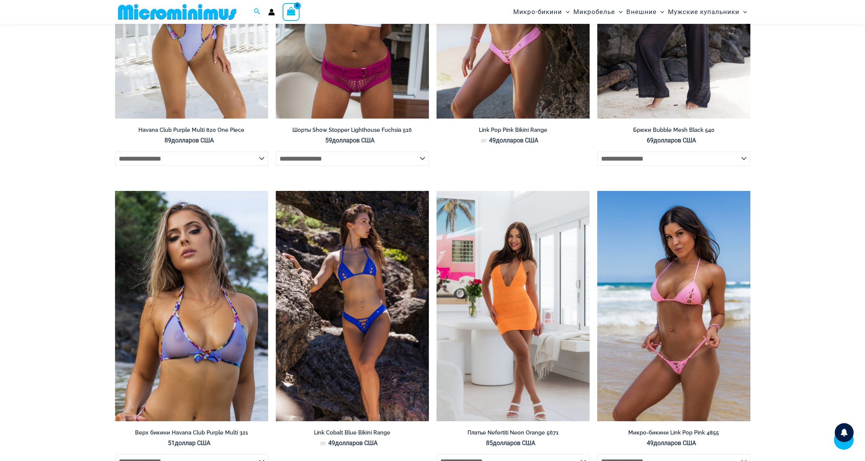
click at [630, 275] on img at bounding box center [673, 306] width 153 height 230
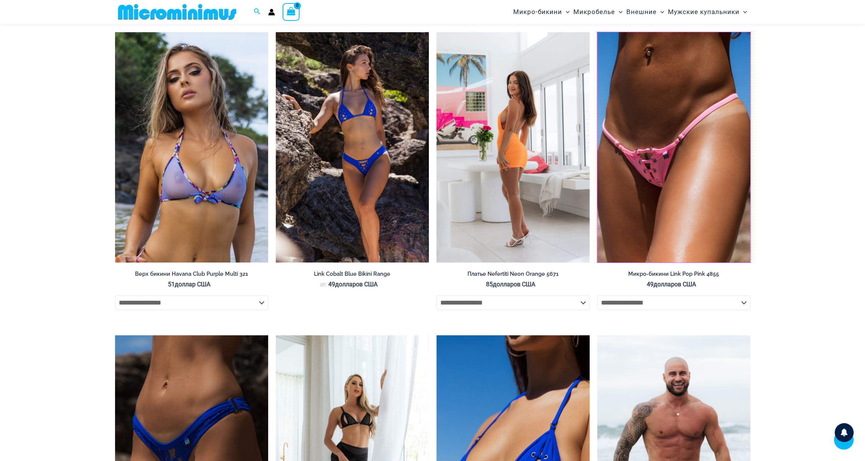
scroll to position [2206, 0]
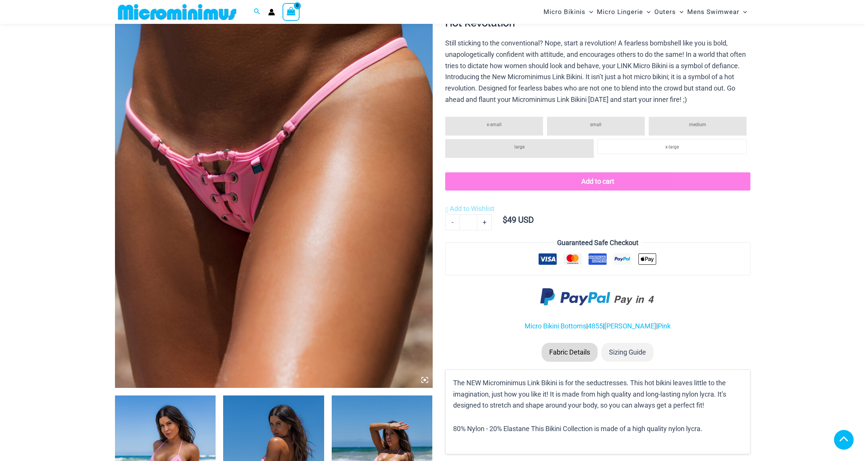
scroll to position [534, 0]
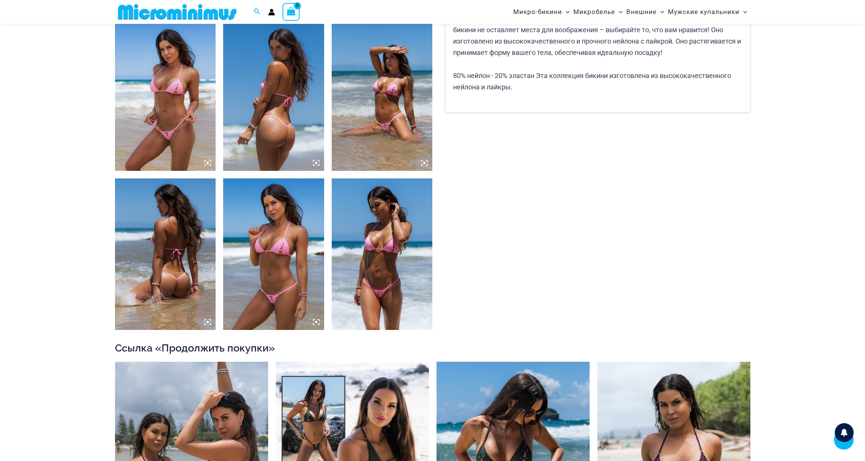
click at [208, 164] on icon at bounding box center [208, 163] width 2 height 2
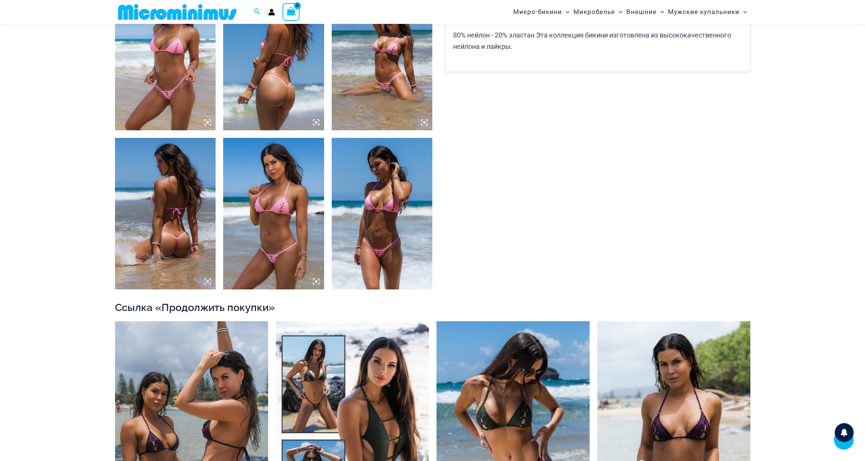
scroll to position [611, 0]
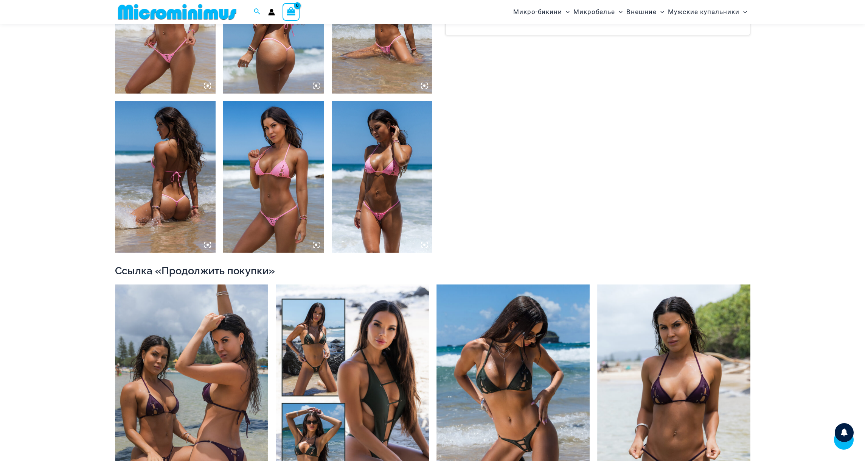
click at [207, 84] on icon at bounding box center [207, 85] width 7 height 7
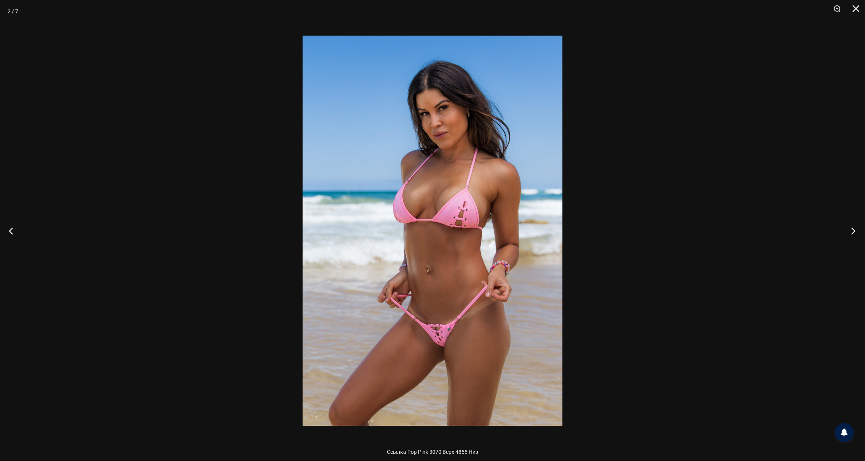
click at [853, 230] on button "Следующий" at bounding box center [851, 231] width 28 height 38
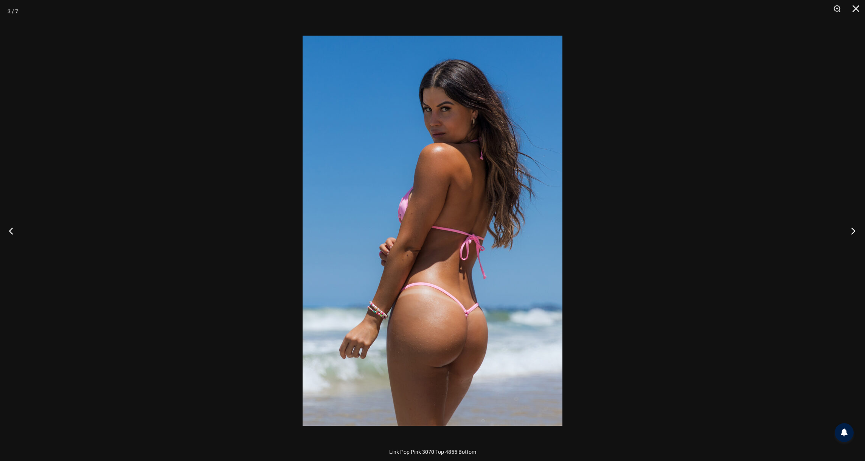
click at [853, 230] on button "Следующий" at bounding box center [851, 231] width 28 height 38
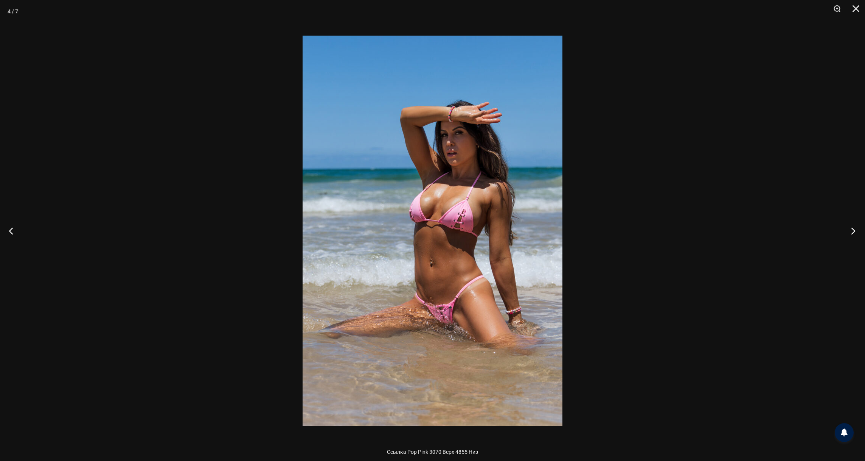
click at [853, 230] on button "Следующий" at bounding box center [851, 231] width 28 height 38
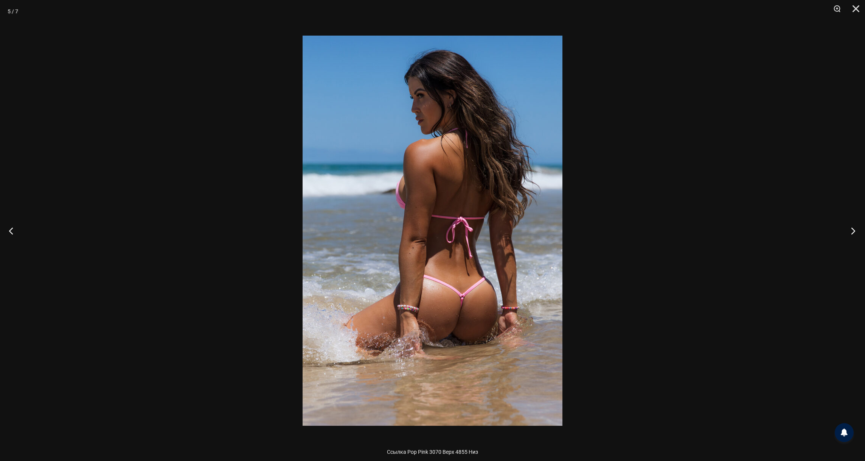
click at [853, 230] on button "Следующий" at bounding box center [851, 231] width 28 height 38
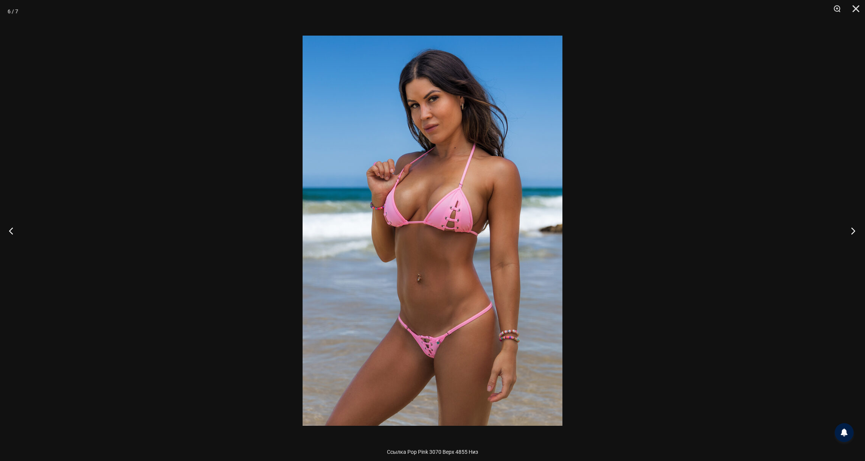
click at [853, 230] on button "Следующий" at bounding box center [851, 231] width 28 height 38
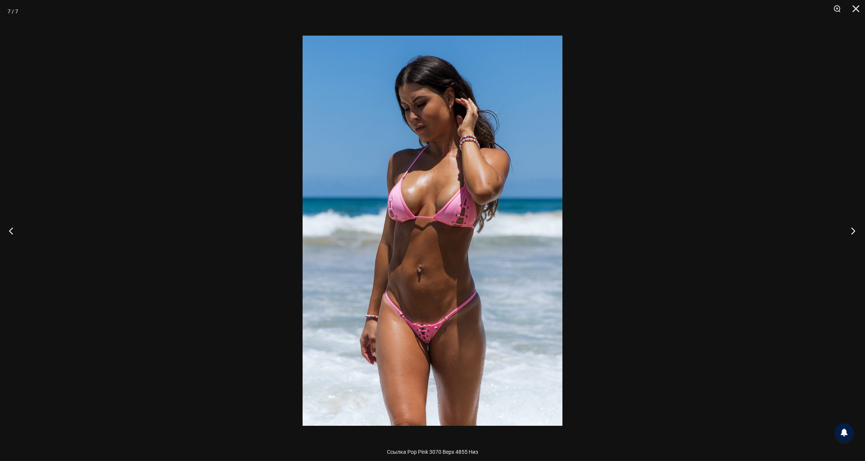
click at [851, 229] on button "Следующий" at bounding box center [851, 231] width 28 height 38
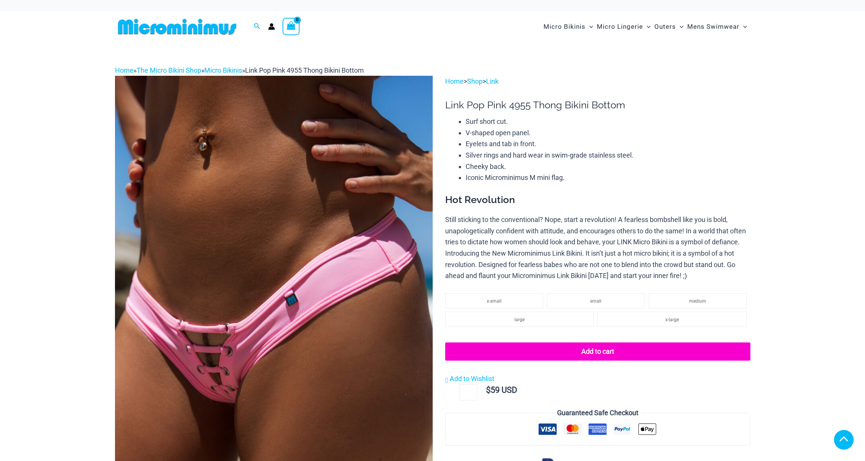
scroll to position [2196, 0]
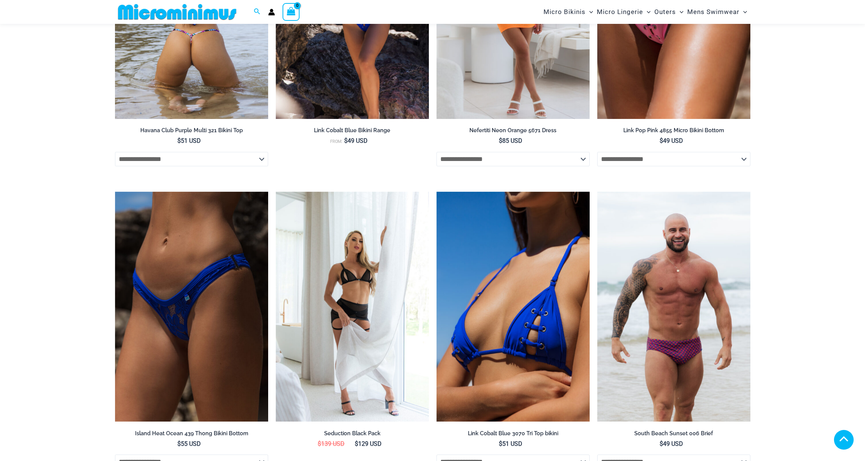
click at [235, 119] on img at bounding box center [191, 4] width 153 height 230
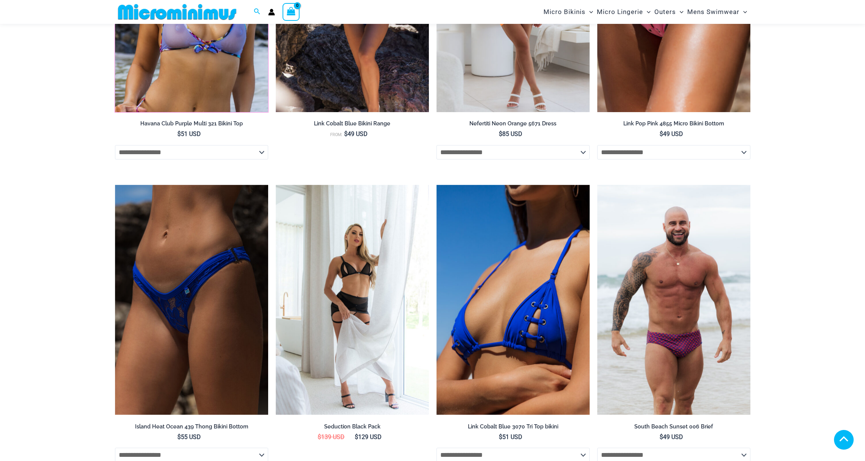
scroll to position [2139, 0]
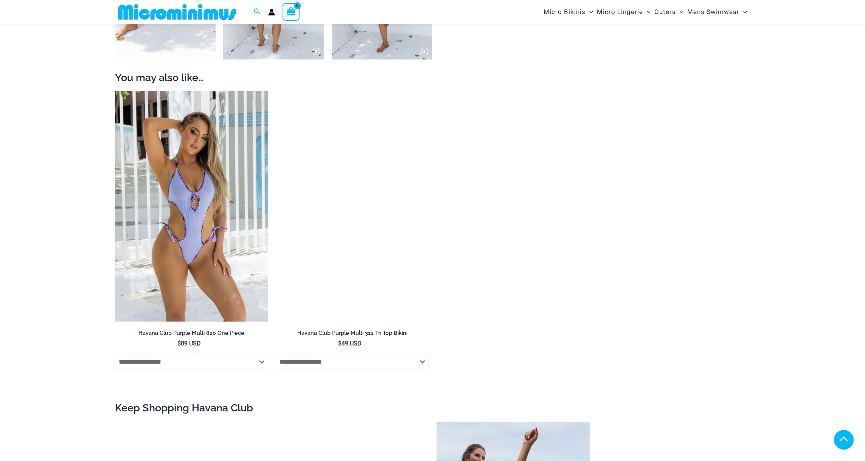
scroll to position [517, 0]
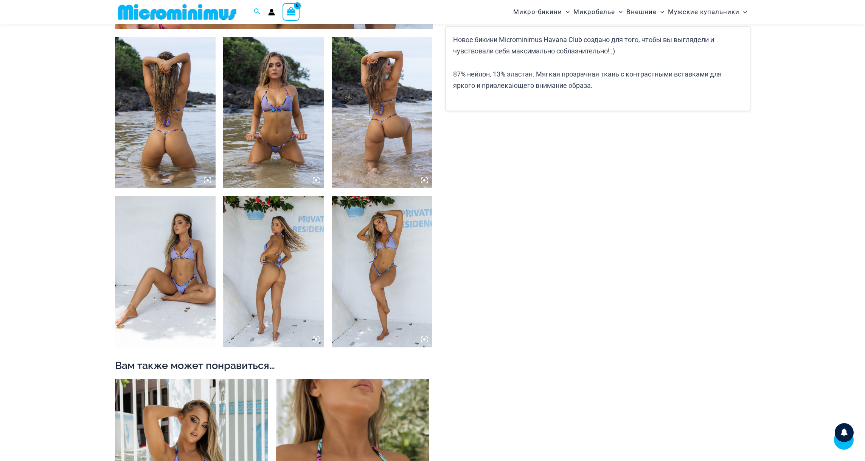
click at [316, 180] on icon at bounding box center [316, 180] width 2 height 2
click at [318, 179] on icon at bounding box center [316, 180] width 7 height 7
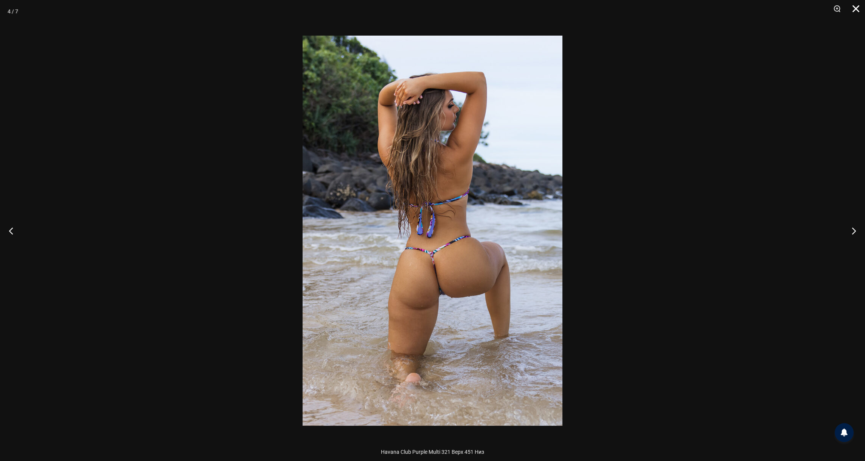
click at [857, 9] on button "Закрывать" at bounding box center [853, 11] width 19 height 23
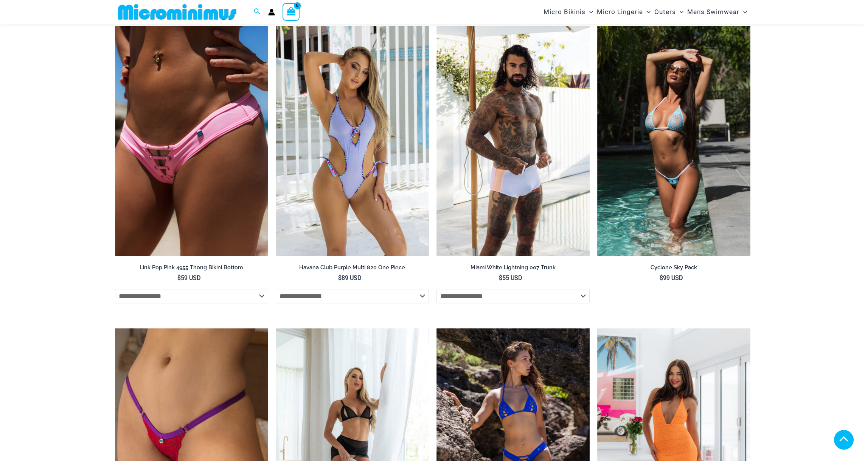
scroll to position [2310, 0]
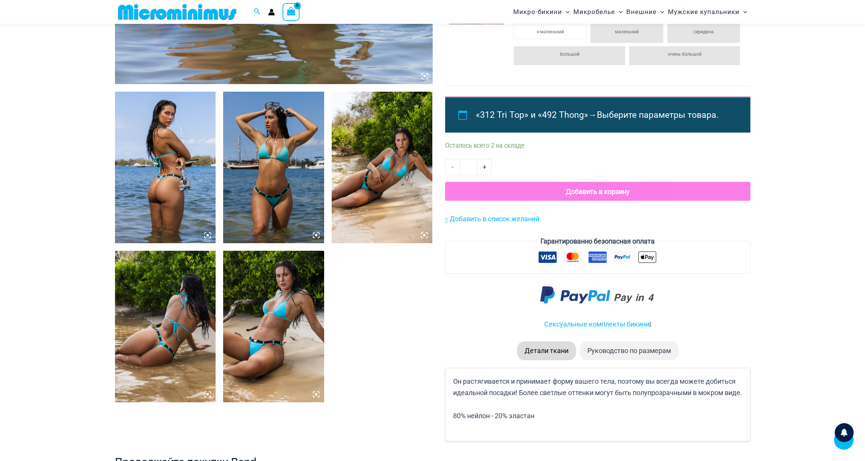
scroll to position [466, 0]
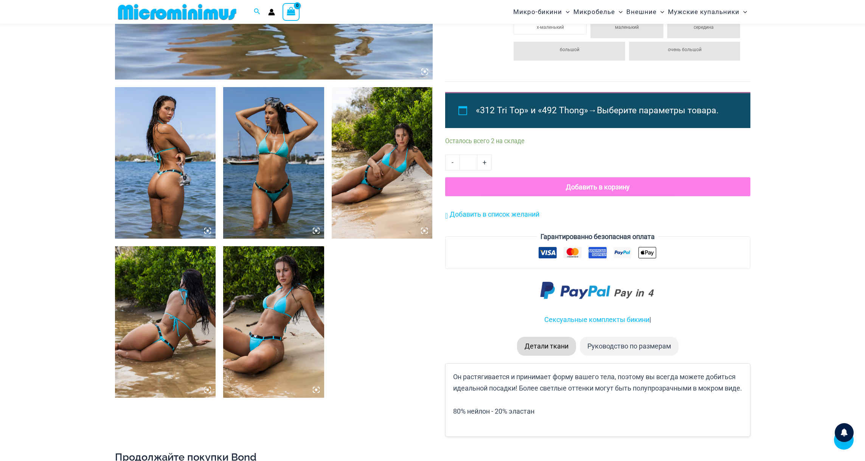
click at [314, 387] on icon at bounding box center [316, 389] width 7 height 7
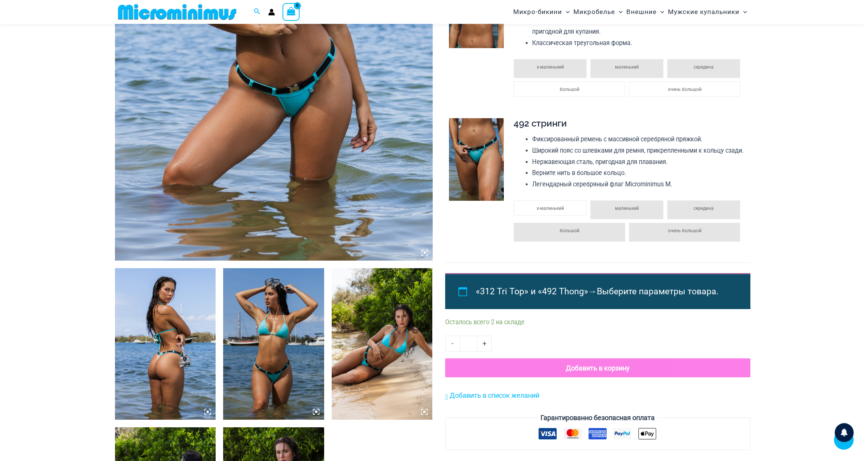
scroll to position [369, 0]
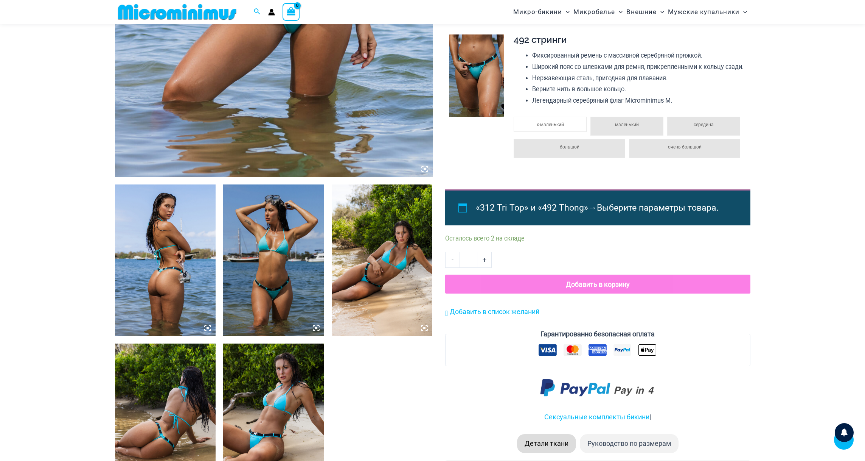
click at [317, 326] on icon at bounding box center [316, 327] width 7 height 7
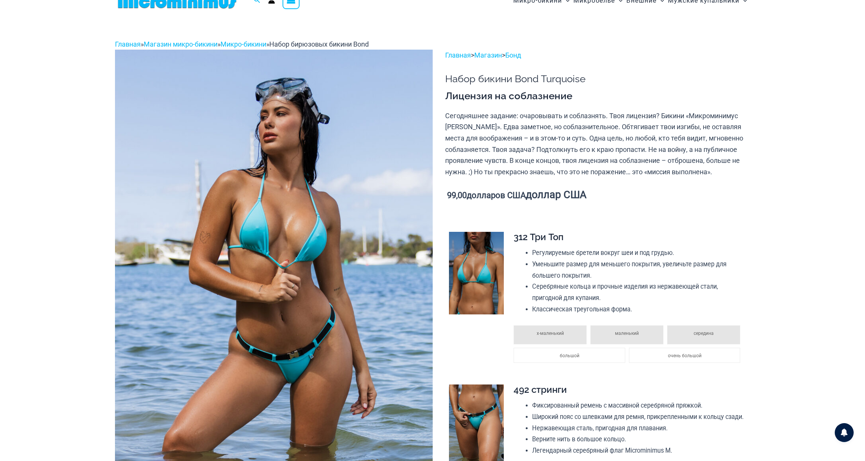
scroll to position [0, 0]
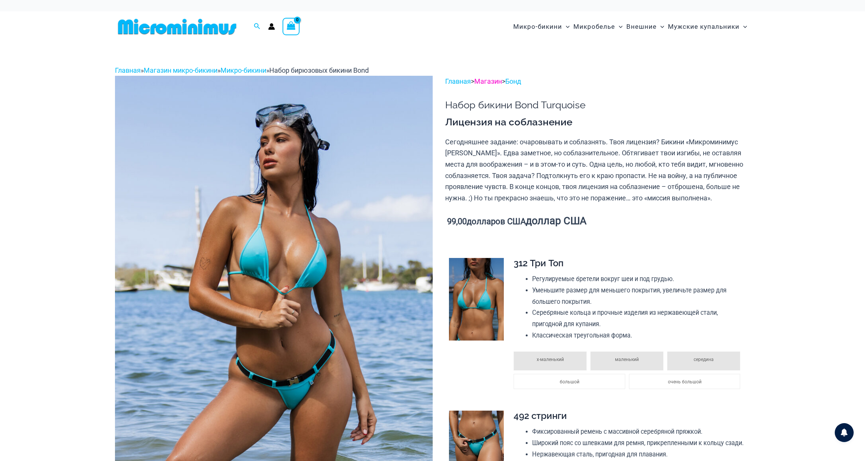
click at [490, 80] on font "Магазин" at bounding box center [489, 81] width 28 height 8
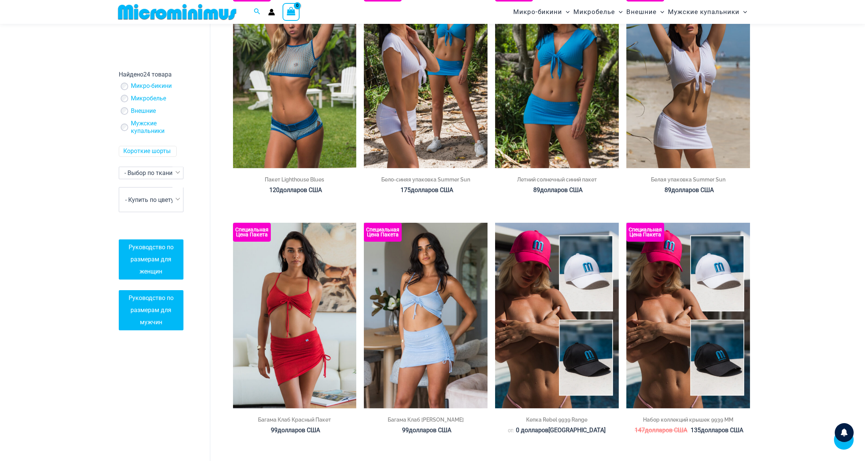
scroll to position [571, 0]
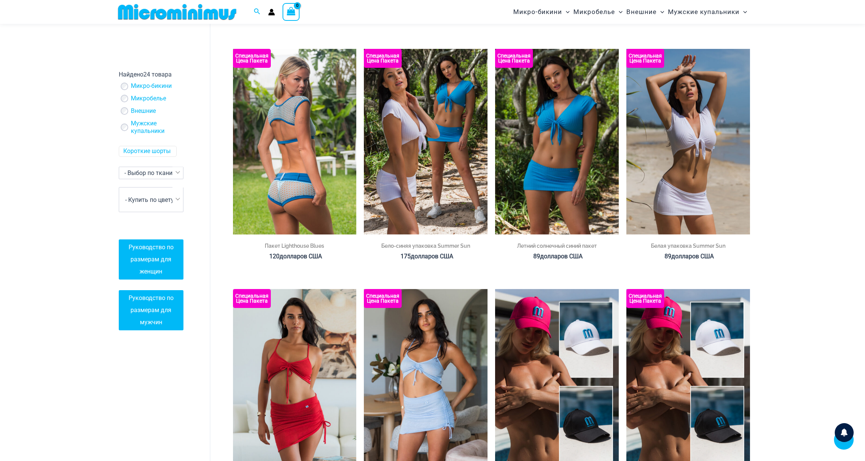
click at [260, 196] on img at bounding box center [295, 141] width 124 height 185
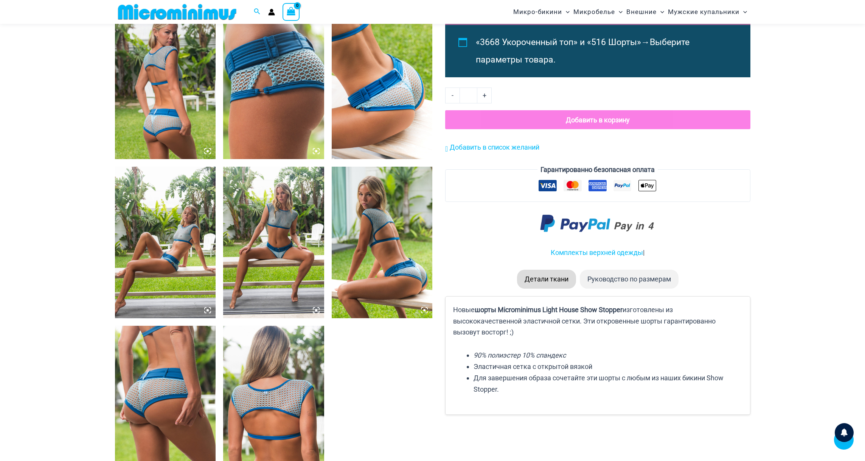
scroll to position [546, 0]
click at [318, 309] on icon at bounding box center [316, 309] width 7 height 7
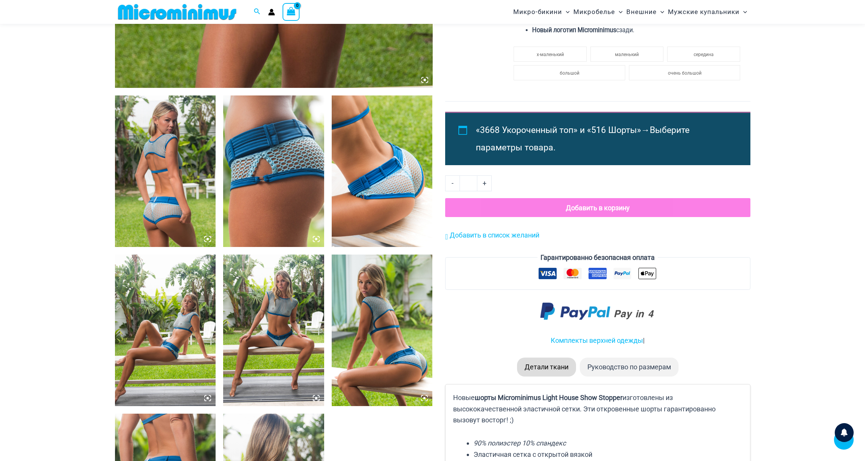
scroll to position [764, 0]
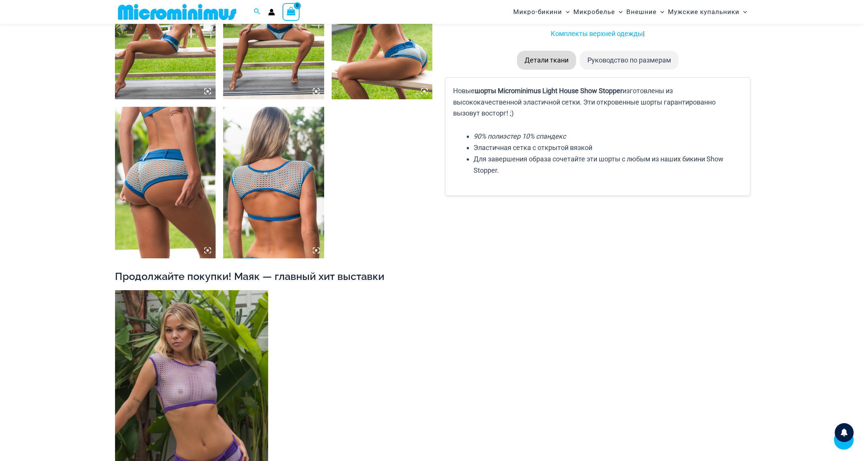
click at [318, 87] on img at bounding box center [273, 23] width 101 height 151
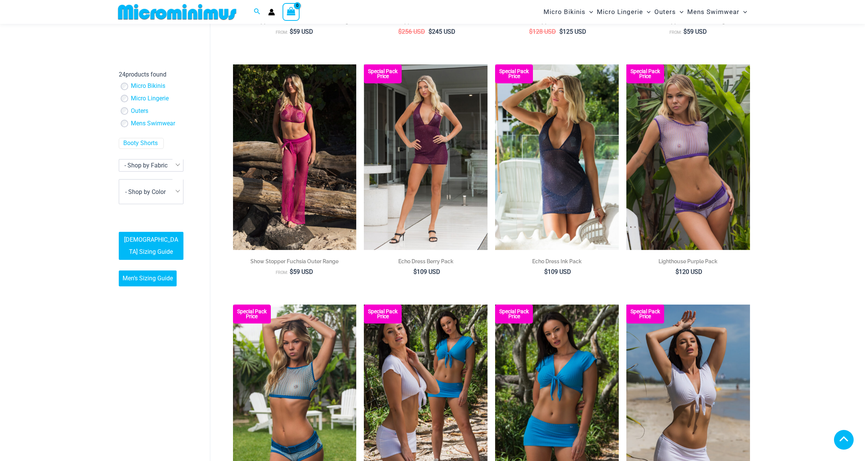
scroll to position [315, 0]
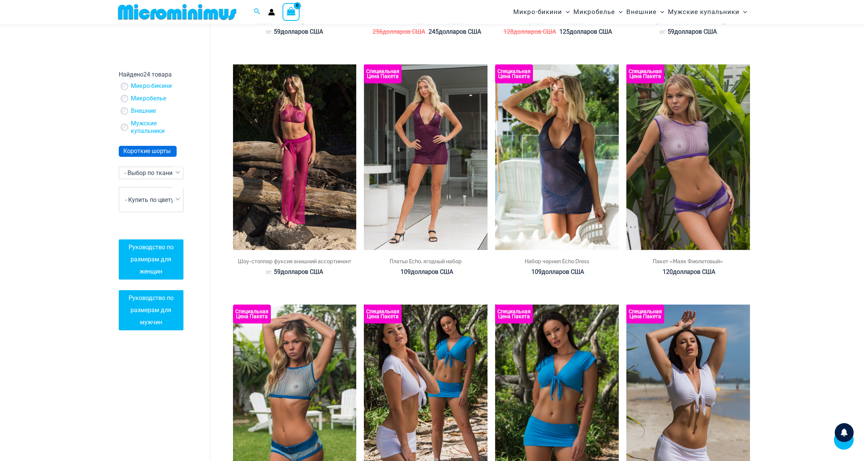
drag, startPoint x: 140, startPoint y: 149, endPoint x: 176, endPoint y: 148, distance: 36.0
click at [140, 149] on font "Короткие шорты" at bounding box center [146, 151] width 47 height 7
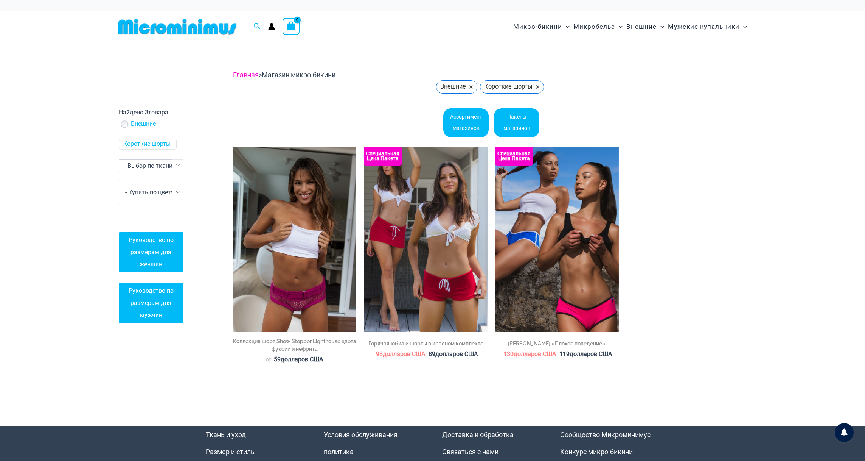
click at [243, 76] on font "Главная" at bounding box center [246, 75] width 26 height 8
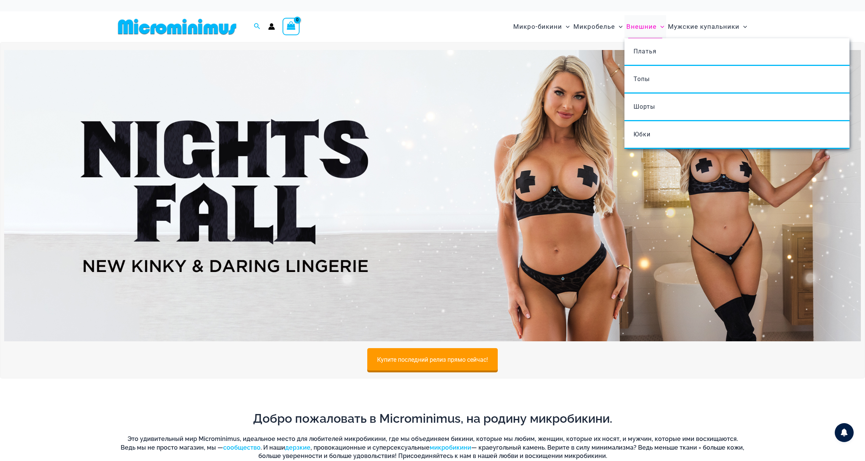
click at [646, 28] on font "Внешние" at bounding box center [642, 27] width 30 height 8
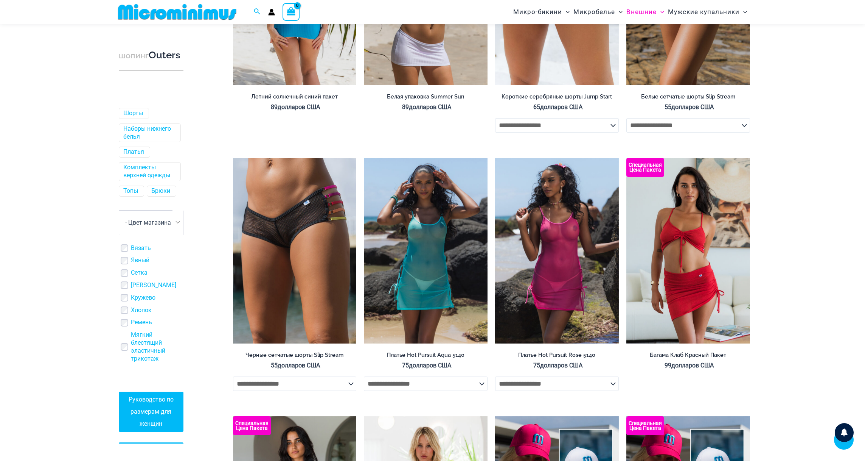
scroll to position [1521, 0]
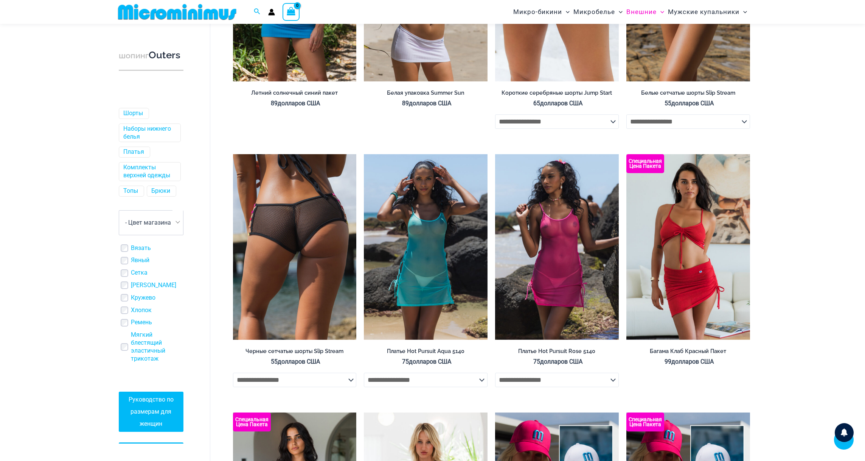
click at [277, 285] on img at bounding box center [295, 246] width 124 height 185
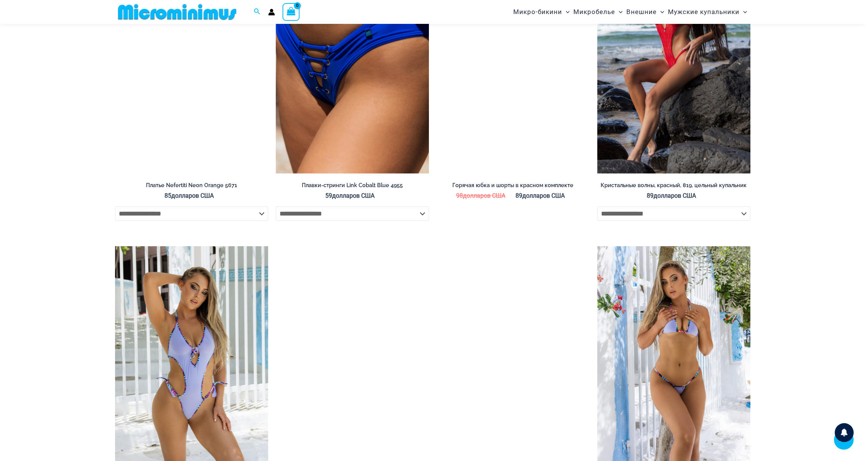
scroll to position [2126, 0]
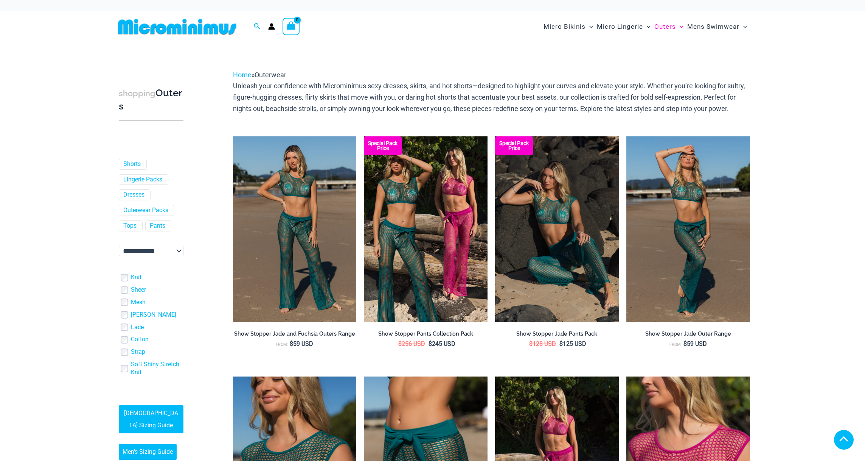
scroll to position [1490, 0]
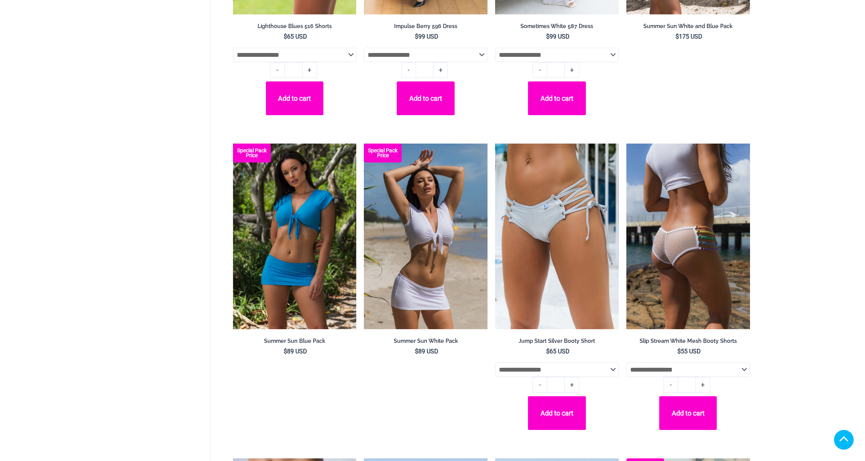
click at [695, 261] on img at bounding box center [689, 235] width 124 height 185
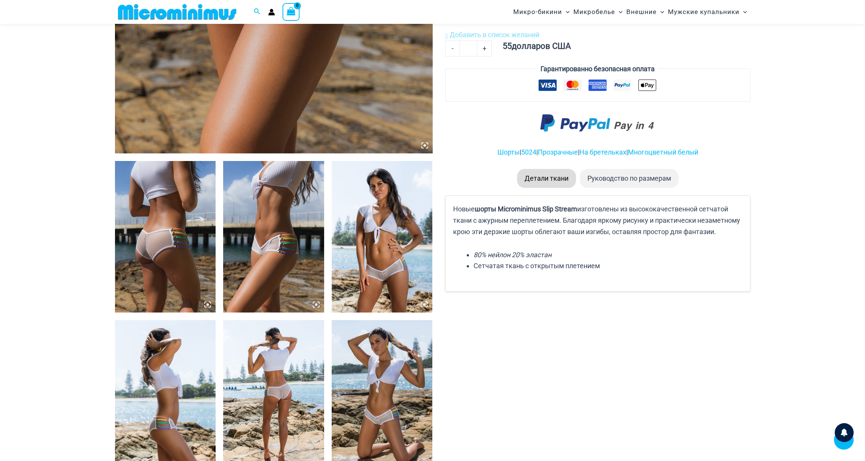
scroll to position [549, 0]
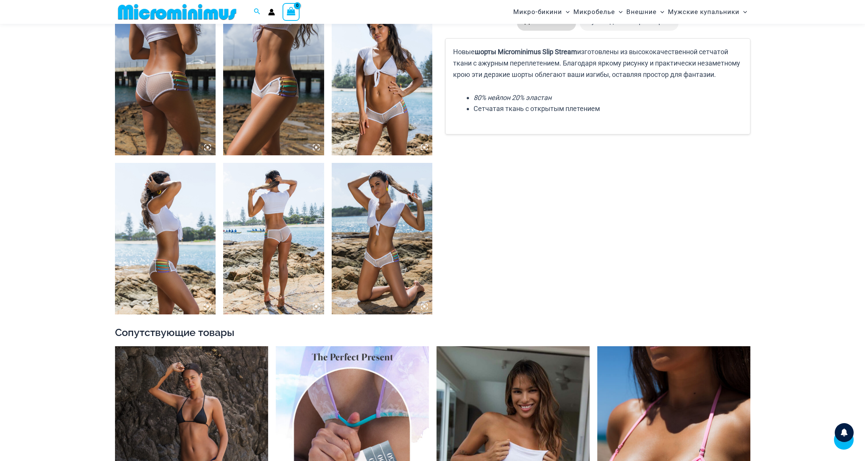
click at [422, 306] on icon at bounding box center [424, 306] width 7 height 7
click at [425, 306] on icon at bounding box center [424, 306] width 2 height 2
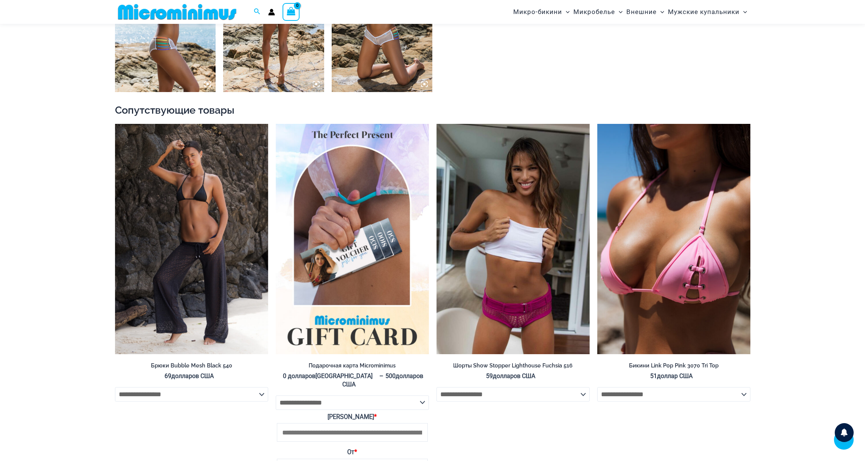
scroll to position [505, 0]
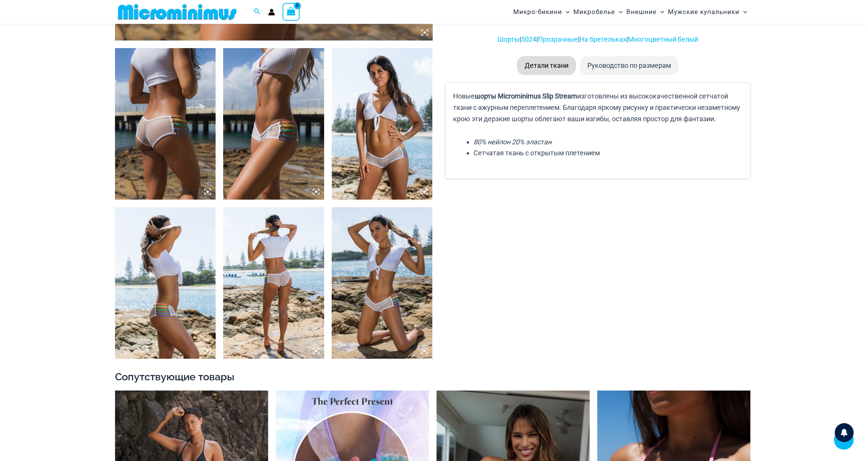
click at [425, 349] on icon at bounding box center [424, 350] width 2 height 2
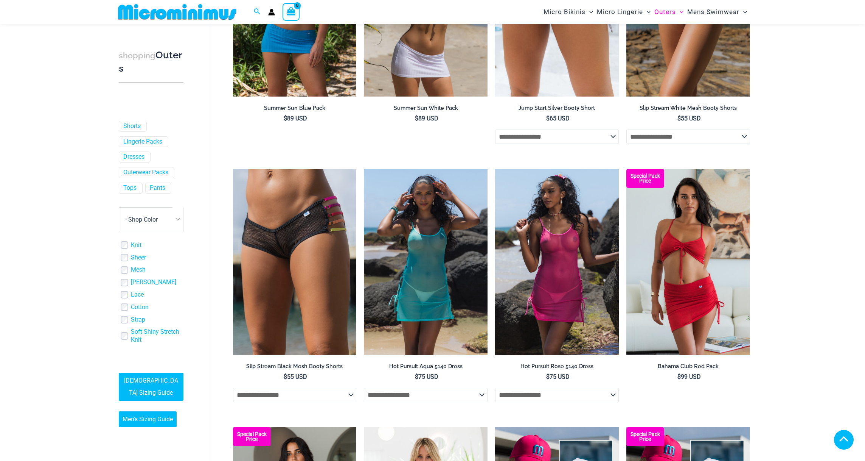
scroll to position [1315, 0]
